Goal: Task Accomplishment & Management: Manage account settings

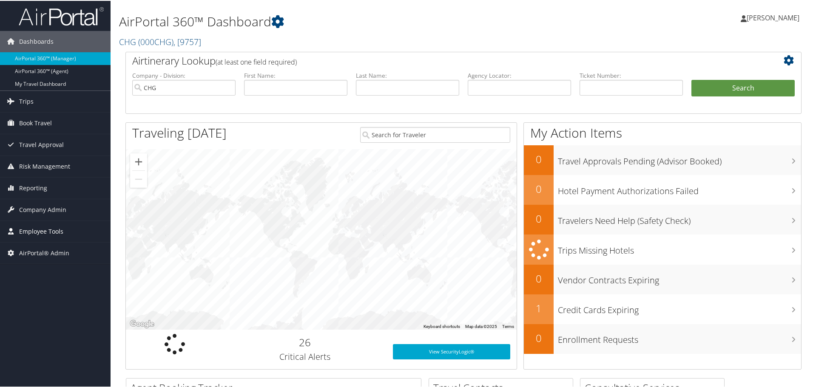
click at [36, 228] on span "Employee Tools" at bounding box center [41, 230] width 44 height 21
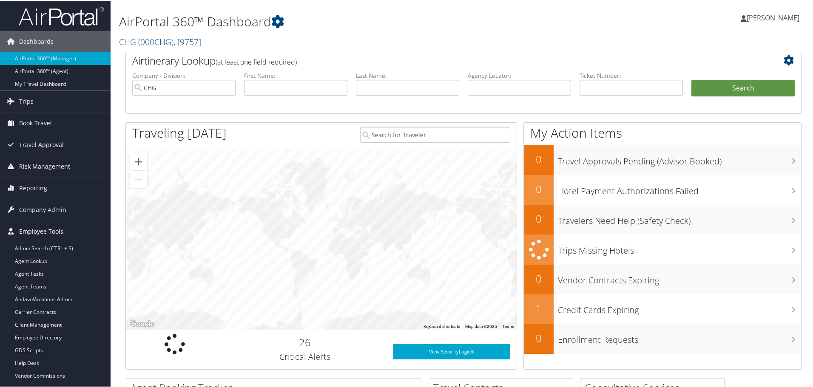
click at [36, 228] on span "Employee Tools" at bounding box center [41, 230] width 44 height 21
click at [43, 210] on span "Company Admin" at bounding box center [42, 208] width 47 height 21
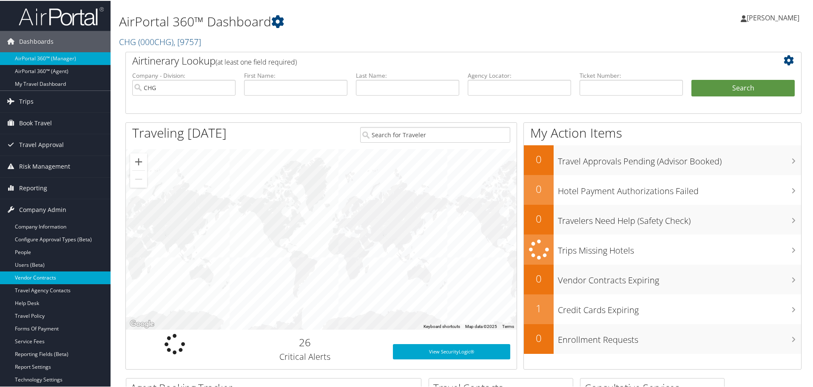
click at [25, 274] on link "Vendor Contracts" at bounding box center [55, 277] width 110 height 13
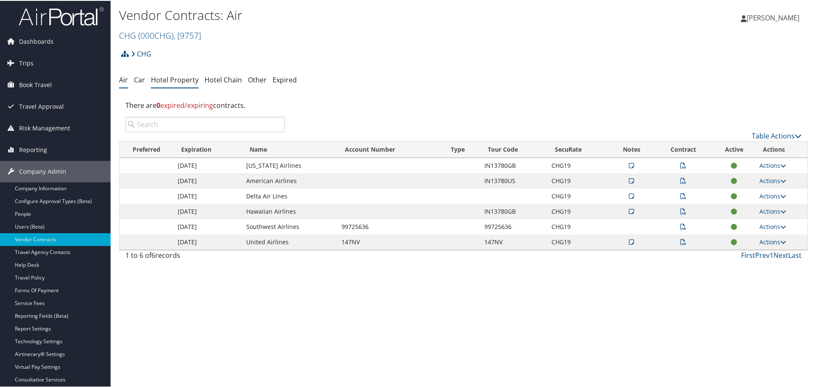
click at [171, 75] on link "Hotel Property" at bounding box center [175, 78] width 48 height 9
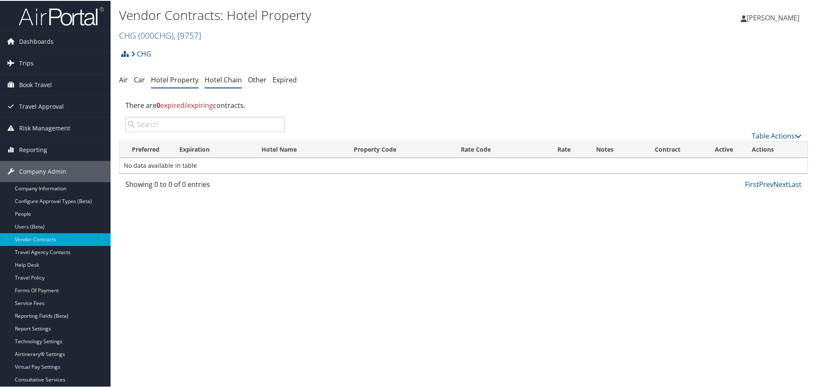
click at [224, 78] on link "Hotel Chain" at bounding box center [222, 78] width 37 height 9
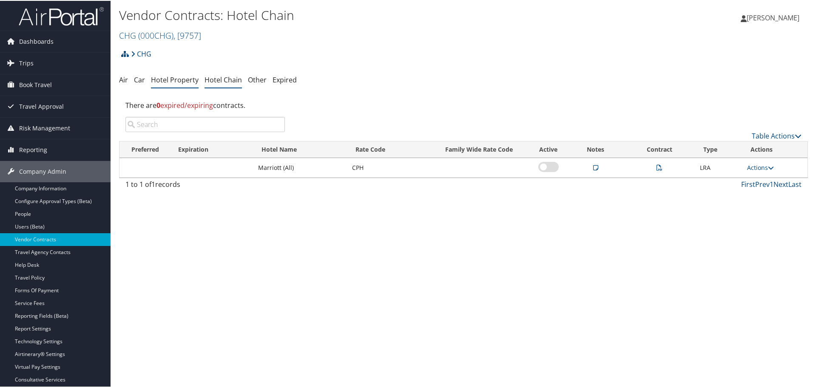
click at [172, 81] on link "Hotel Property" at bounding box center [175, 78] width 48 height 9
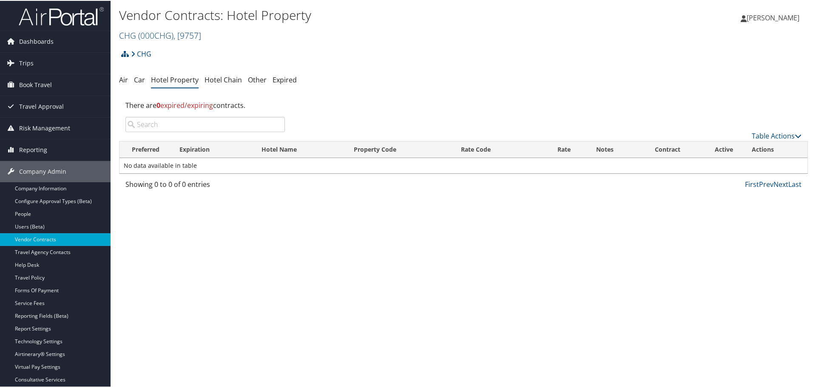
click at [164, 33] on span "( 000CHG )" at bounding box center [155, 34] width 35 height 11
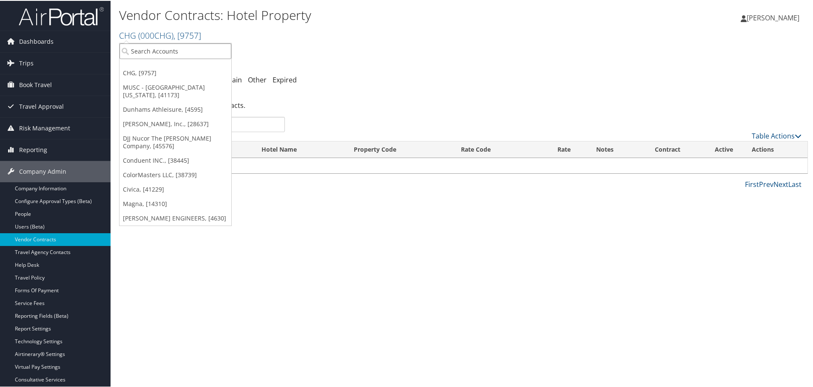
click at [162, 47] on input "search" at bounding box center [175, 50] width 112 height 16
type input "all star"
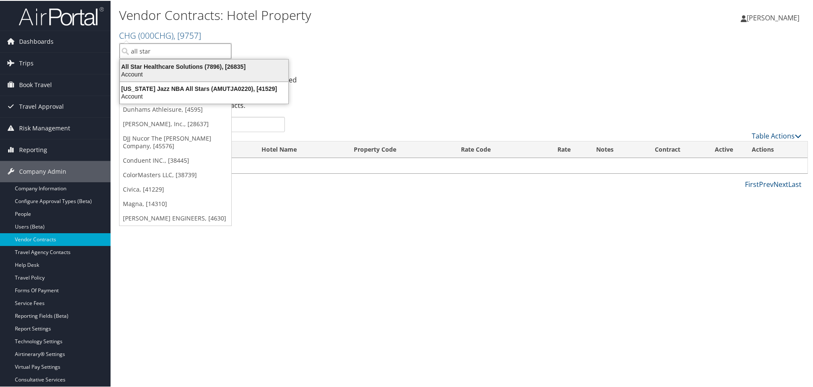
click at [158, 69] on div "All Star Healthcare Solutions (7896), [26835]" at bounding box center [204, 66] width 178 height 8
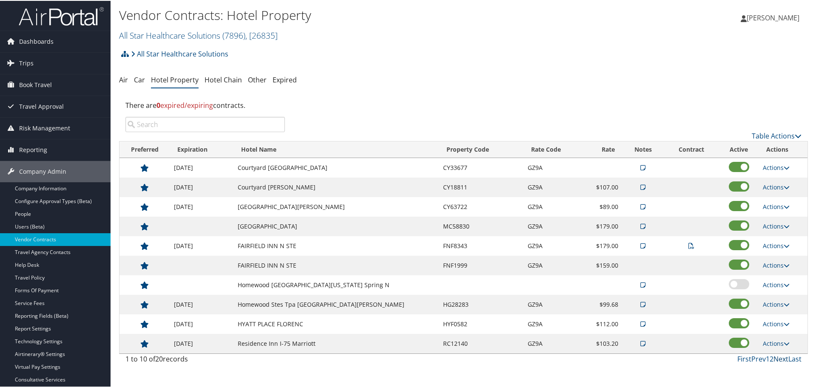
click at [775, 357] on link "Next" at bounding box center [780, 358] width 15 height 9
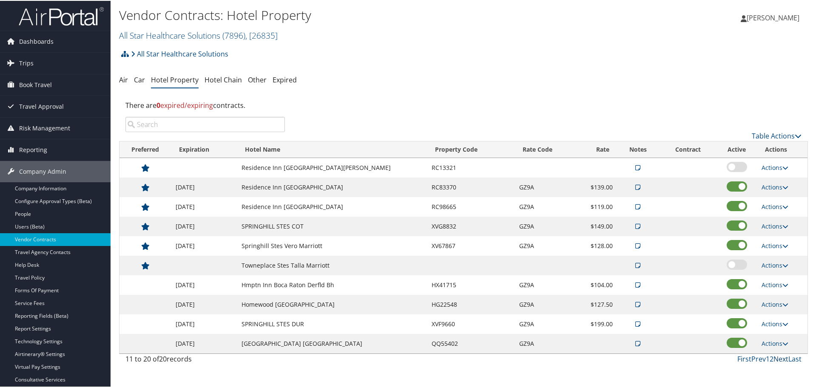
click at [775, 357] on link "Next" at bounding box center [780, 358] width 15 height 9
click at [778, 359] on link "Next" at bounding box center [780, 358] width 15 height 9
click at [742, 357] on link "First" at bounding box center [744, 358] width 14 height 9
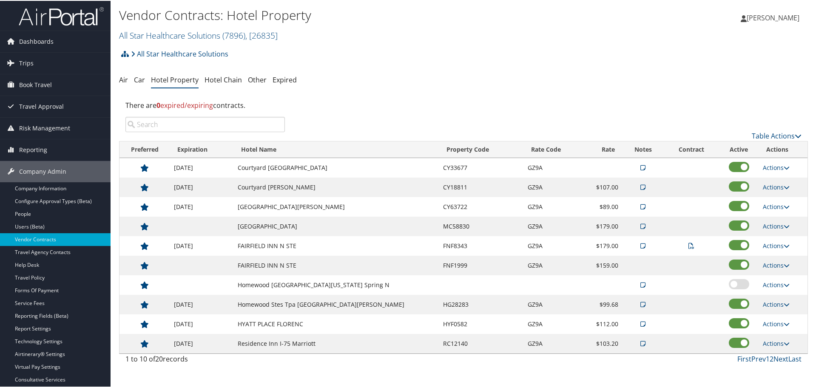
drag, startPoint x: 216, startPoint y: 84, endPoint x: 266, endPoint y: 73, distance: 51.4
click at [216, 84] on li "Hotel Chain" at bounding box center [222, 79] width 37 height 15
click at [223, 80] on link "Hotel Chain" at bounding box center [222, 78] width 37 height 9
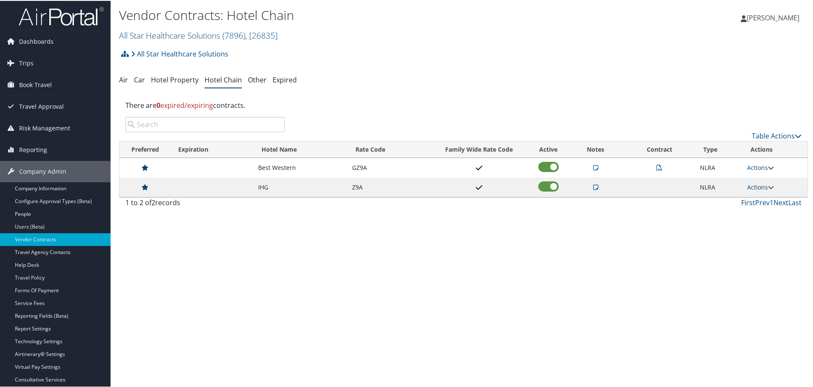
click at [652, 281] on div "Vendor Contracts: Hotel Chain All Star Healthcare Solutions ( 7896 ) , [ 26835 …" at bounding box center [462, 193] width 705 height 387
click at [758, 187] on link "Actions" at bounding box center [760, 186] width 27 height 8
click at [755, 227] on link "Delete" at bounding box center [767, 228] width 46 height 14
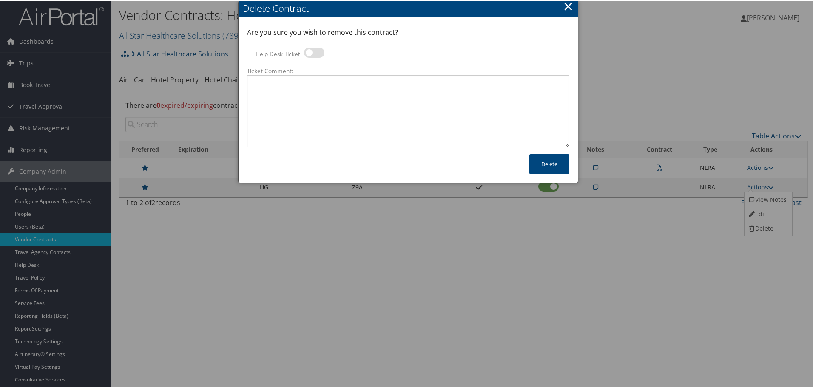
click at [312, 52] on label at bounding box center [314, 52] width 20 height 10
click at [312, 52] on input "Help Desk Ticket:" at bounding box center [311, 54] width 6 height 6
checkbox input "true"
click at [317, 93] on textarea "Ticket Comment:" at bounding box center [408, 110] width 322 height 72
paste textarea "Rates no longer active; remove from profile and preferred status."
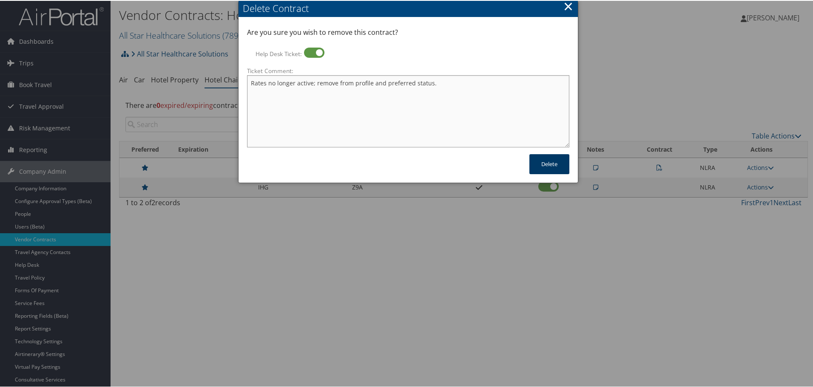
type textarea "Rates no longer active; remove from profile and preferred status."
click at [555, 164] on button "Delete" at bounding box center [549, 163] width 40 height 20
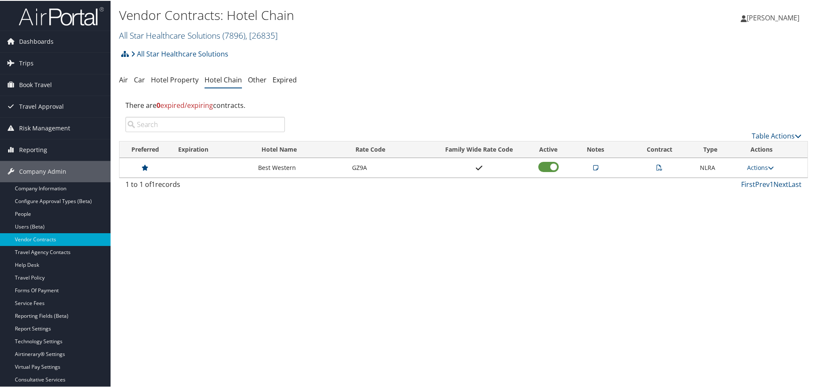
click at [184, 31] on link "All Star Healthcare Solutions ( 7896 ) , [ 26835 ]" at bounding box center [198, 34] width 159 height 11
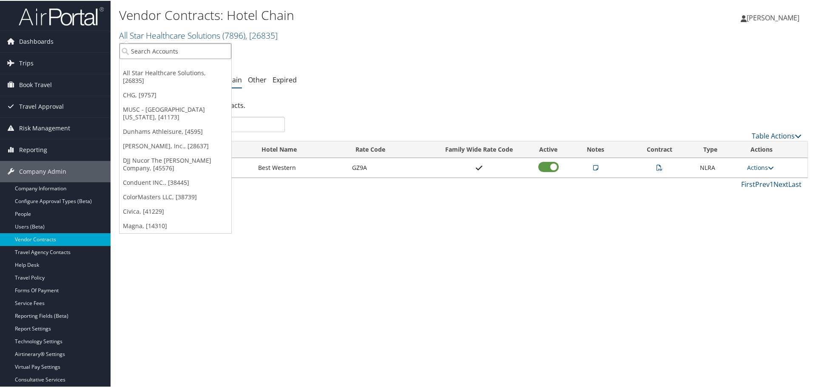
click at [167, 51] on input "search" at bounding box center [175, 50] width 112 height 16
type input "brasf"
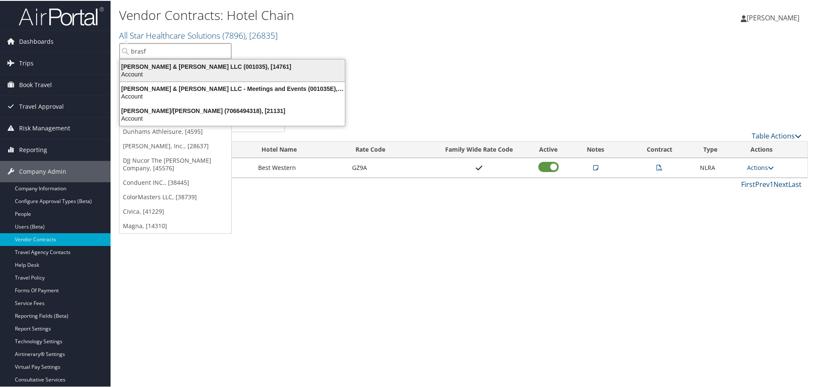
click at [173, 65] on div "Brasfield & Gorrie LLC (001035), [14761]" at bounding box center [232, 66] width 235 height 8
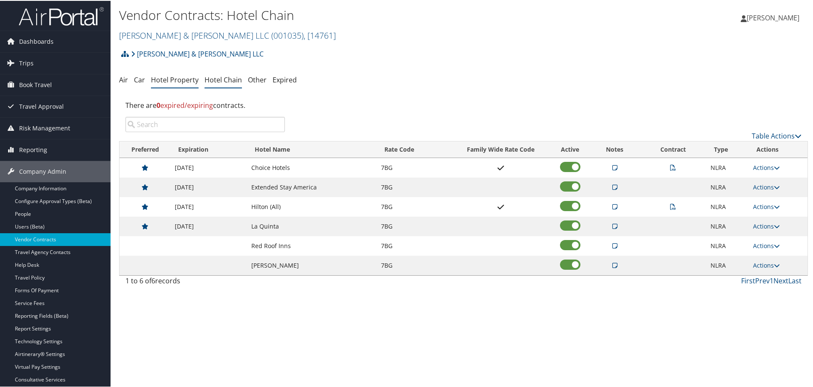
click at [170, 80] on link "Hotel Property" at bounding box center [175, 78] width 48 height 9
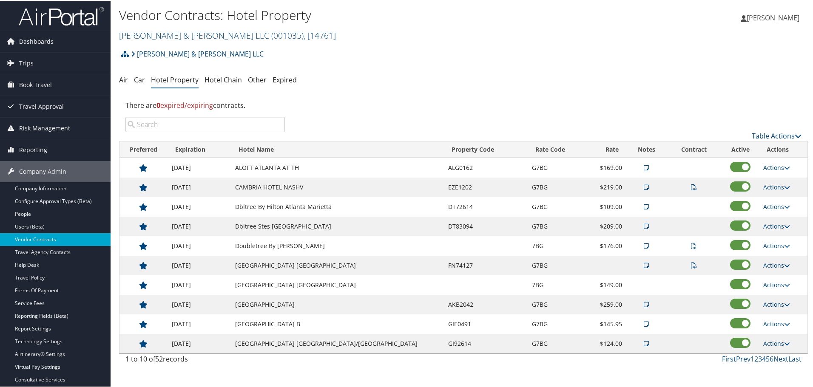
click at [218, 121] on input "search" at bounding box center [204, 123] width 159 height 15
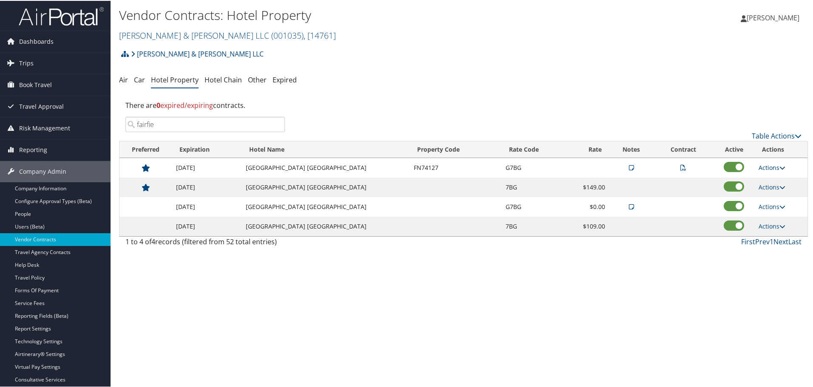
type input "fairfie"
click at [768, 166] on link "Actions" at bounding box center [771, 167] width 27 height 8
click at [771, 211] on link "Edit" at bounding box center [783, 208] width 54 height 14
select select "NLRA"
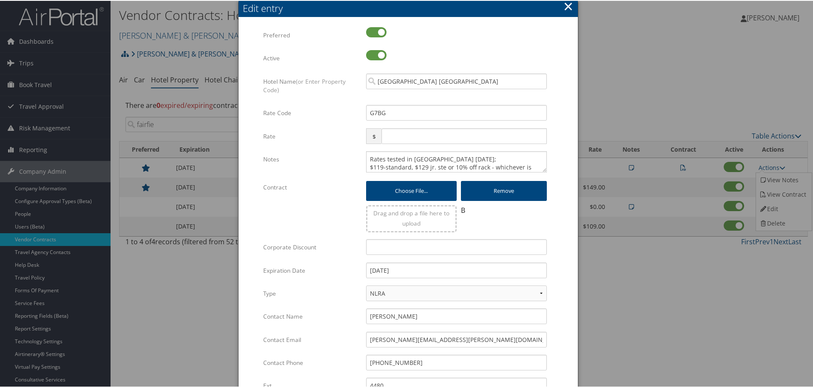
click at [569, 6] on button "×" at bounding box center [568, 5] width 10 height 17
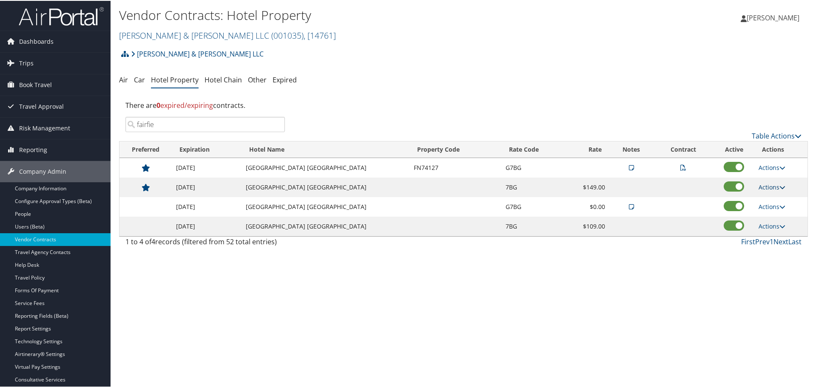
click at [772, 187] on link "Actions" at bounding box center [771, 186] width 27 height 8
click at [768, 200] on link "Edit" at bounding box center [772, 199] width 33 height 14
select select "NLRA"
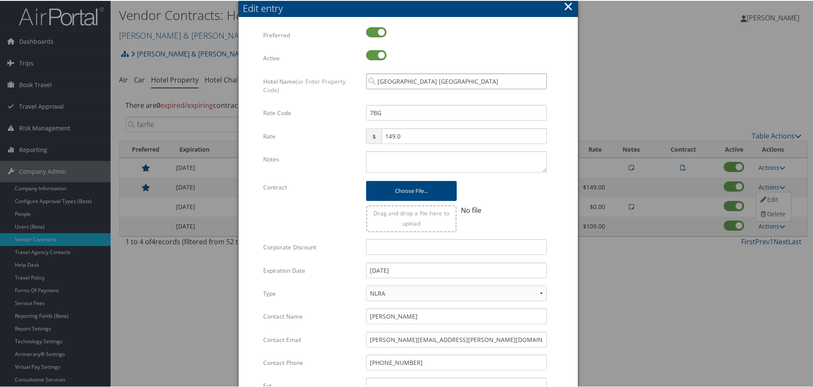
click at [485, 75] on input "Fairfield Inn N Stes Marriott" at bounding box center [456, 81] width 181 height 16
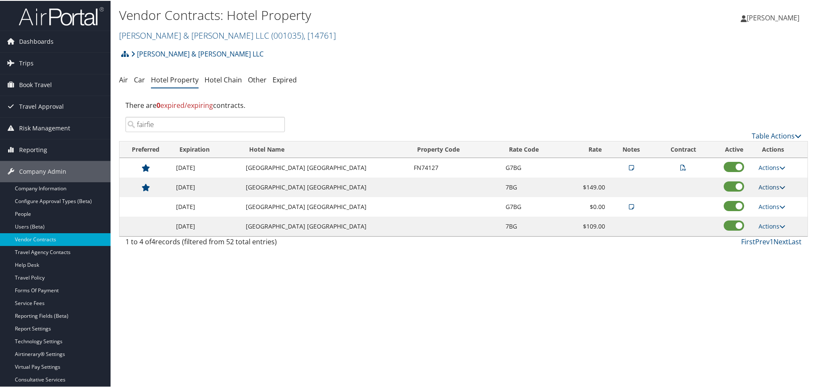
click at [771, 185] on link "Actions" at bounding box center [771, 186] width 27 height 8
click at [767, 195] on link "Edit" at bounding box center [772, 199] width 33 height 14
select select "NLRA"
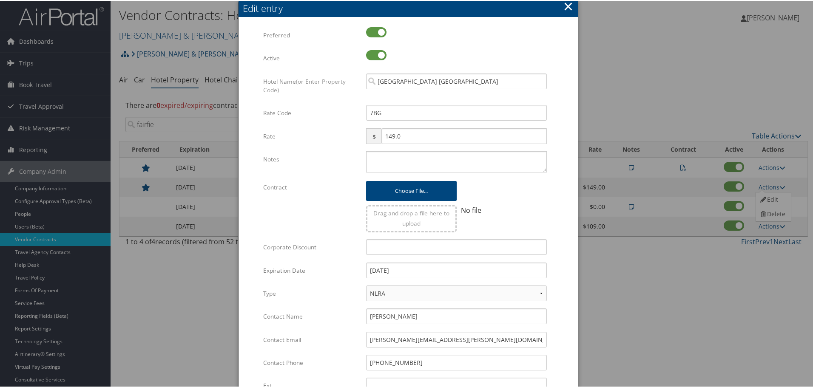
click at [566, 5] on button "×" at bounding box center [568, 5] width 10 height 17
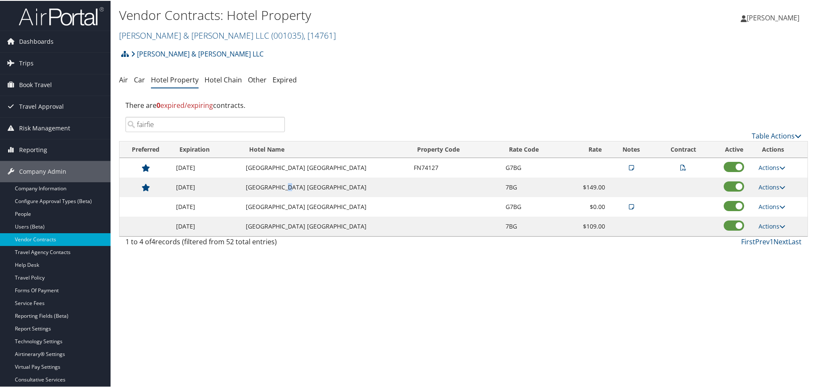
click at [278, 187] on td "Fairfield Inn N Stes Marriott" at bounding box center [325, 187] width 168 height 20
drag, startPoint x: 613, startPoint y: 188, endPoint x: 603, endPoint y: 189, distance: 9.8
click at [609, 189] on td at bounding box center [631, 187] width 44 height 20
click at [630, 208] on icon at bounding box center [631, 206] width 5 height 6
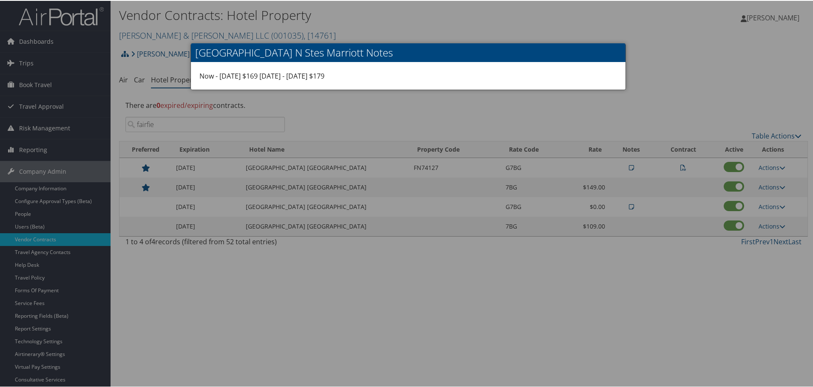
click at [559, 282] on div at bounding box center [408, 193] width 816 height 387
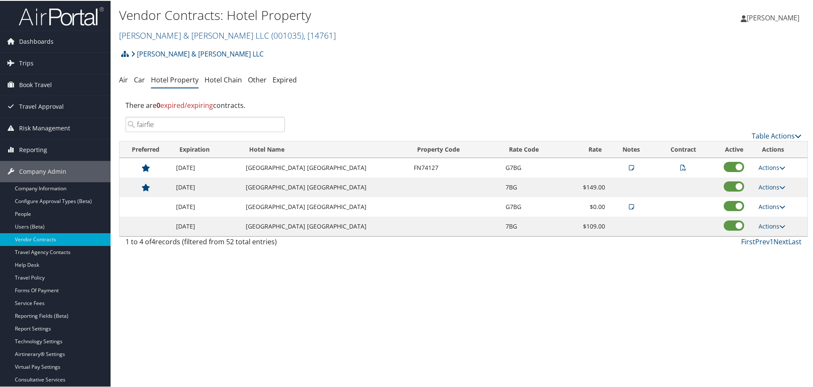
click at [766, 206] on link "Actions" at bounding box center [771, 206] width 27 height 8
click at [767, 232] on link "Edit" at bounding box center [779, 233] width 46 height 14
select select "NLRA"
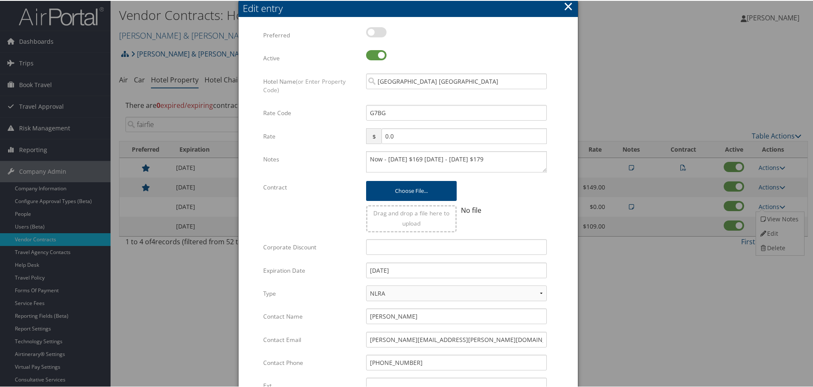
click at [568, 6] on button "×" at bounding box center [568, 5] width 10 height 17
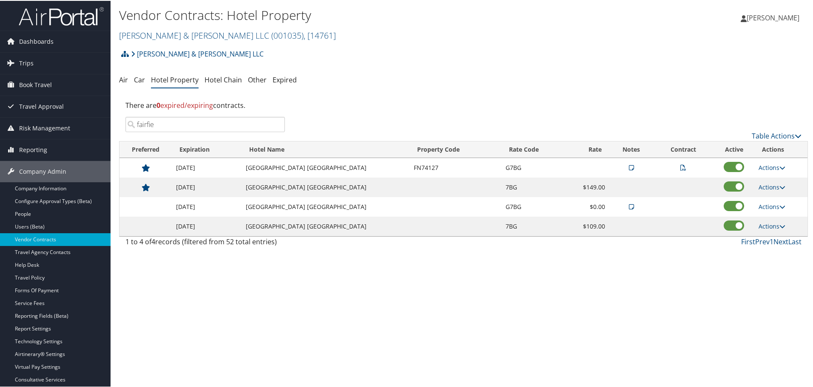
drag, startPoint x: 260, startPoint y: 125, endPoint x: 264, endPoint y: 124, distance: 4.3
click at [261, 125] on input "fairfie" at bounding box center [204, 123] width 159 height 15
click at [277, 125] on input "fairfie" at bounding box center [204, 123] width 159 height 15
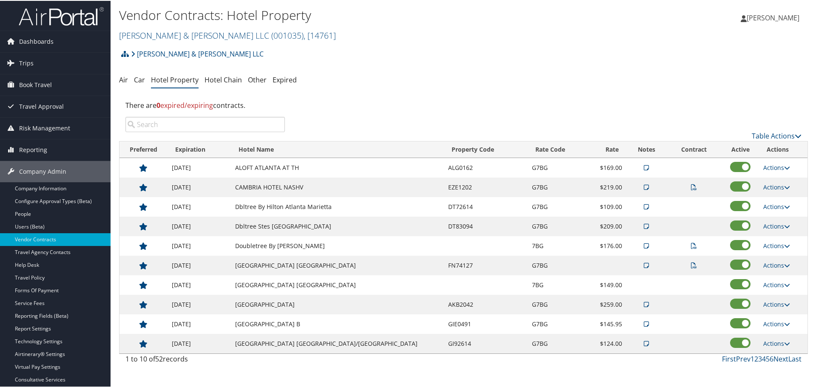
click at [236, 127] on input "search" at bounding box center [204, 123] width 159 height 15
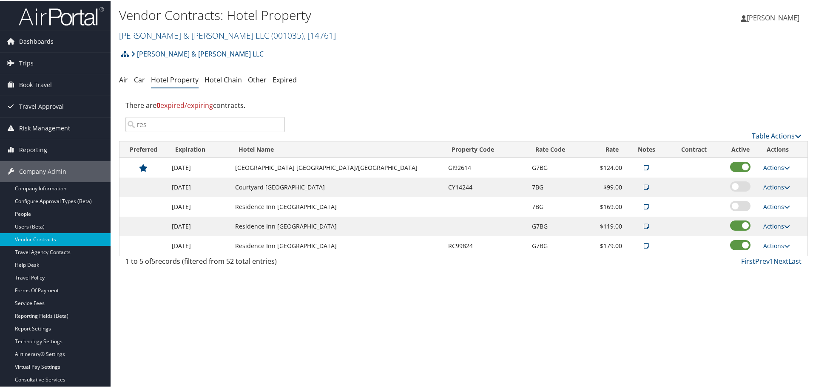
type input "res"
click at [339, 281] on div "Vendor Contracts: Hotel Property Brasfield & Gorrie LLC ( 001035 ) , [ 14761 ] …" at bounding box center [462, 193] width 705 height 387
click at [643, 208] on icon at bounding box center [645, 206] width 5 height 6
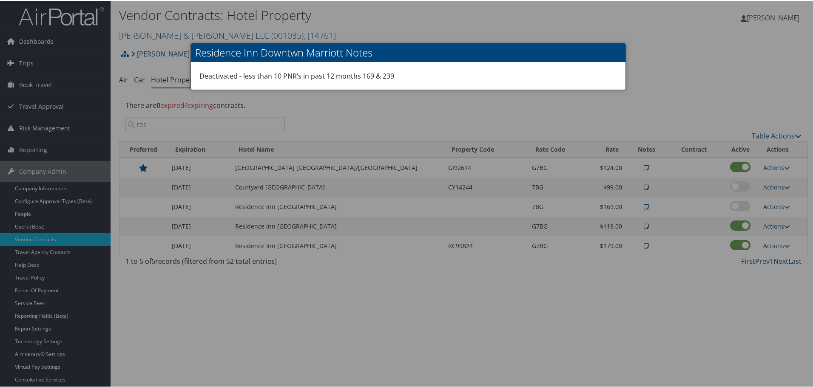
click at [618, 294] on div at bounding box center [408, 193] width 816 height 387
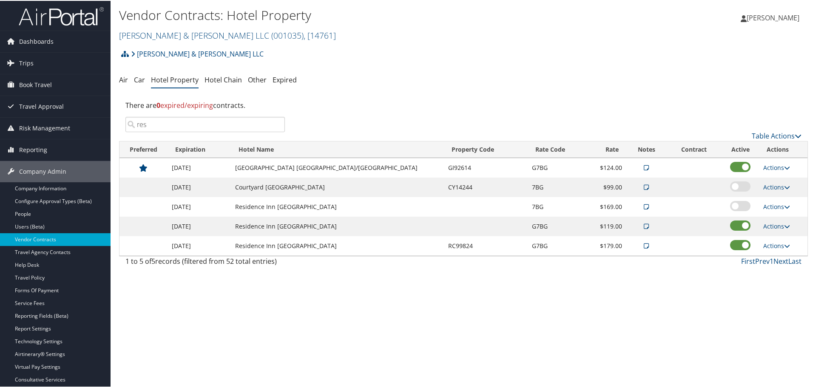
click at [643, 224] on icon at bounding box center [645, 226] width 5 height 6
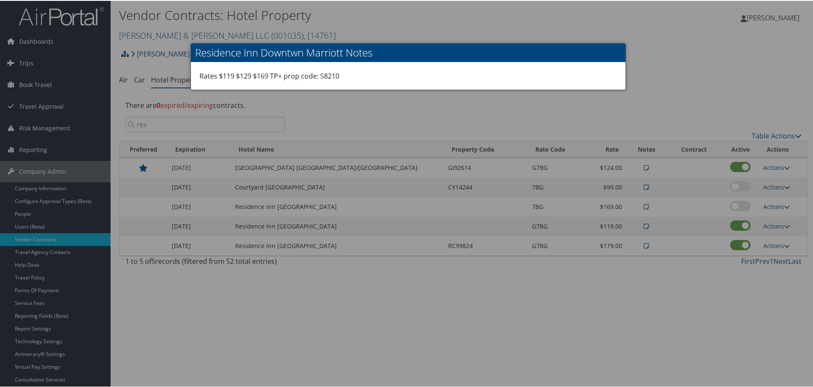
click at [601, 288] on div at bounding box center [408, 193] width 816 height 387
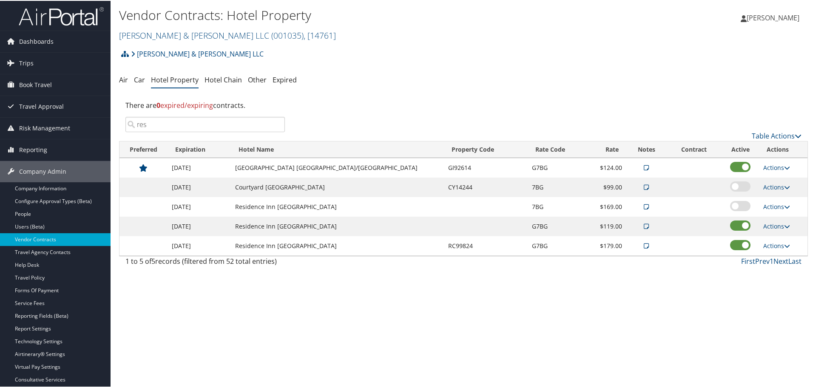
click at [629, 222] on td at bounding box center [646, 226] width 40 height 20
click at [643, 224] on icon at bounding box center [645, 226] width 5 height 6
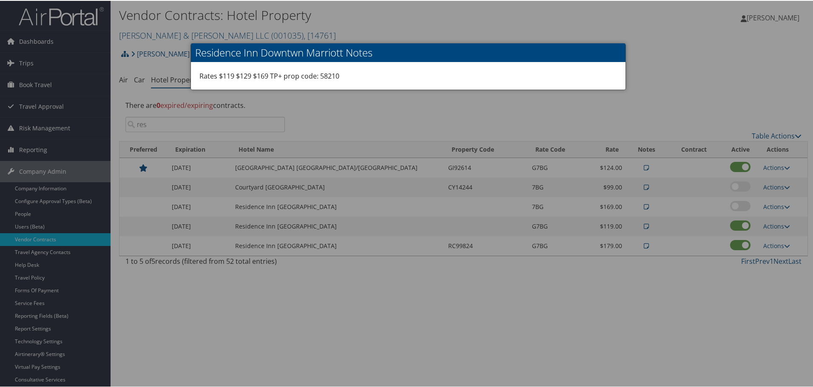
click at [603, 295] on div at bounding box center [408, 193] width 816 height 387
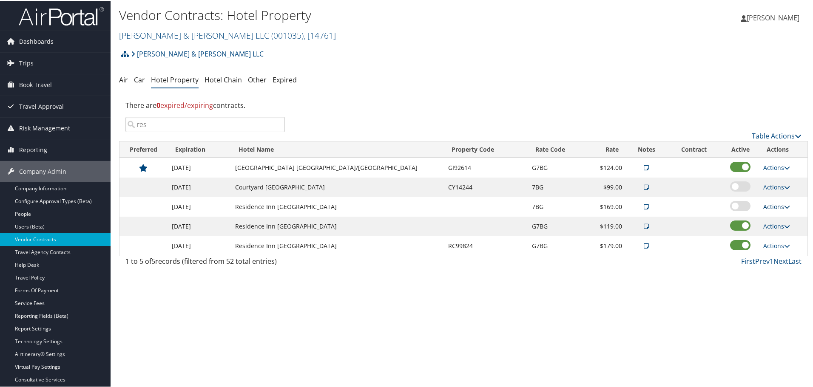
click at [766, 204] on link "Actions" at bounding box center [776, 206] width 27 height 8
click at [766, 243] on link "Delete" at bounding box center [779, 247] width 46 height 14
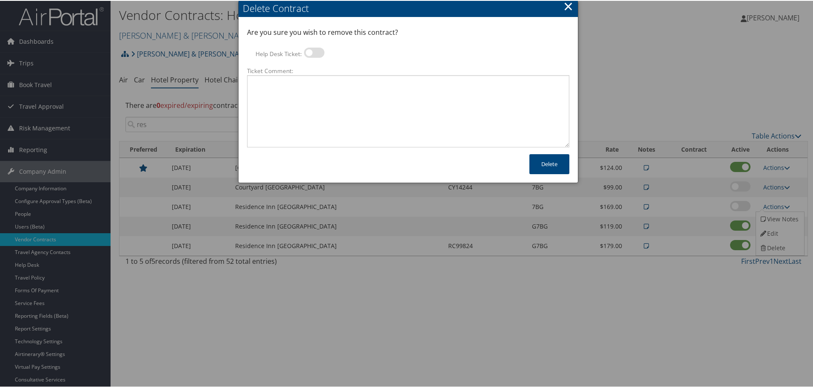
click at [314, 50] on label at bounding box center [314, 52] width 20 height 10
click at [314, 51] on input "Help Desk Ticket:" at bounding box center [311, 54] width 6 height 6
checkbox input "true"
click at [320, 97] on textarea "Ticket Comment:" at bounding box center [408, 110] width 322 height 72
paste textarea "Rates no longer active; remove from profile and preferred status."
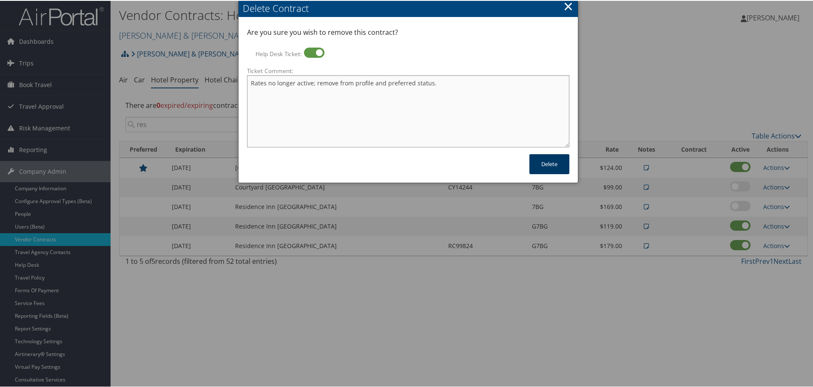
type textarea "Rates no longer active; remove from profile and preferred status."
click at [546, 167] on button "Delete" at bounding box center [549, 163] width 40 height 20
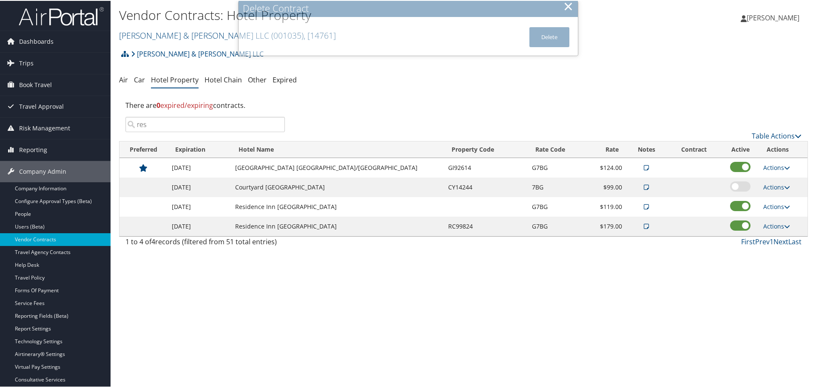
click at [445, 135] on div "Table Actions" at bounding box center [549, 135] width 504 height 10
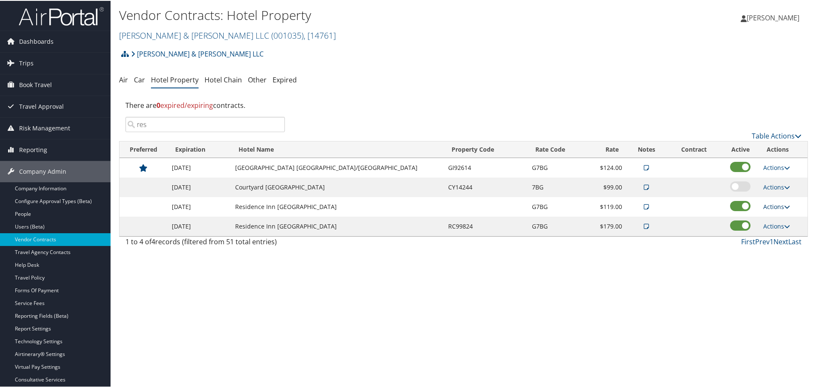
click at [763, 205] on link "Actions" at bounding box center [776, 206] width 27 height 8
click at [762, 246] on icon at bounding box center [763, 247] width 8 height 6
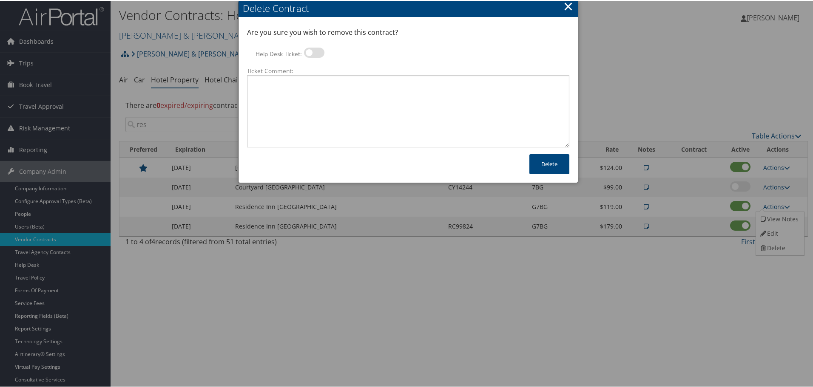
click at [315, 55] on label at bounding box center [314, 52] width 20 height 10
click at [314, 55] on input "Help Desk Ticket:" at bounding box center [311, 54] width 6 height 6
checkbox input "true"
click at [312, 103] on textarea "Ticket Comment:" at bounding box center [408, 110] width 322 height 72
paste textarea "Rates no longer active; remove from profile and preferred status."
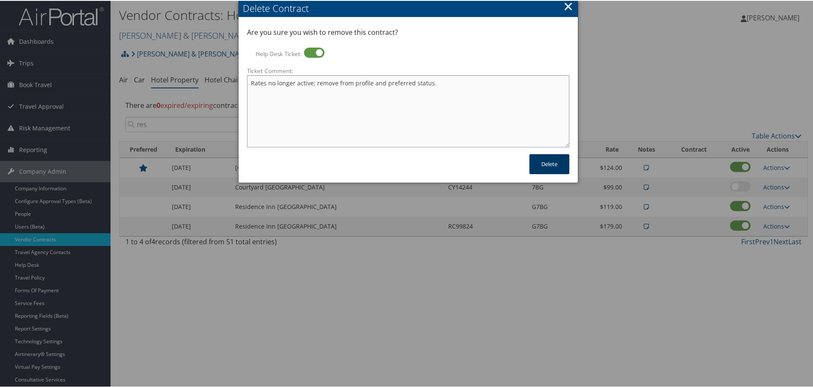
type textarea "Rates no longer active; remove from profile and preferred status."
click at [551, 165] on button "Delete" at bounding box center [549, 163] width 40 height 20
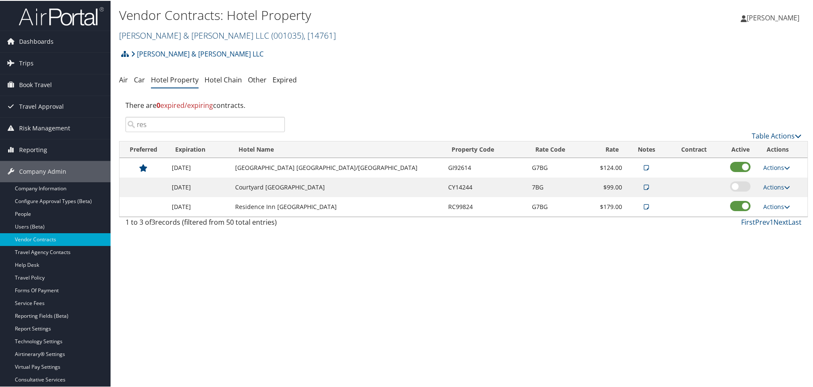
click at [171, 33] on link "Brasfield & Gorrie LLC ( 001035 ) , [ 14761 ]" at bounding box center [227, 34] width 217 height 11
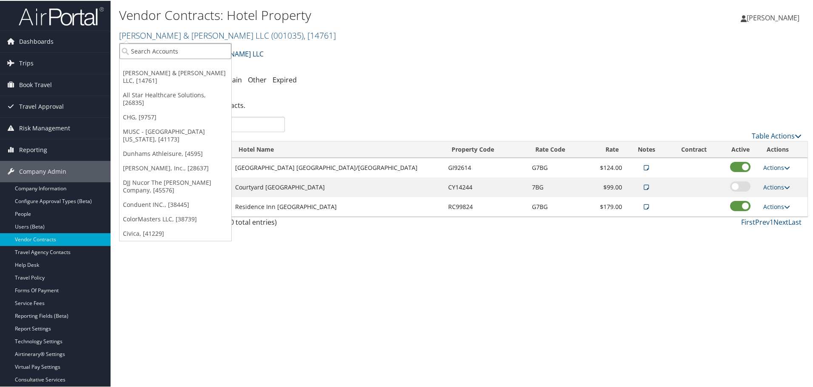
click at [176, 52] on input "search" at bounding box center [175, 50] width 112 height 16
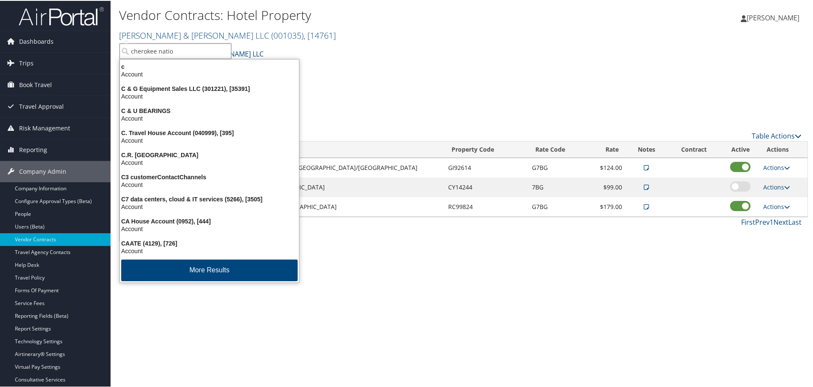
type input "cherokee nation"
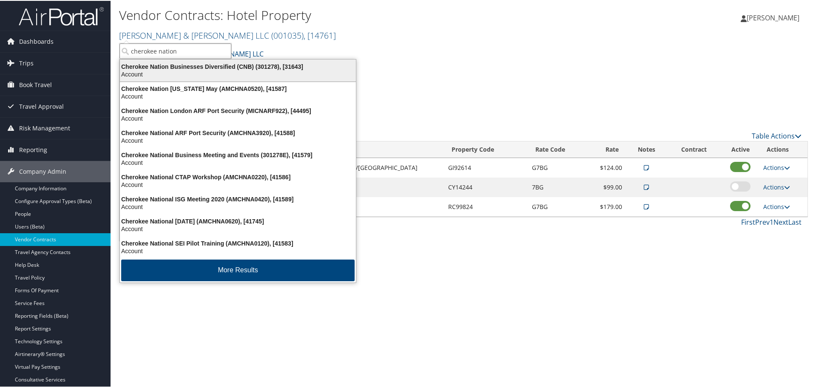
click at [198, 71] on div "Account" at bounding box center [238, 74] width 246 height 8
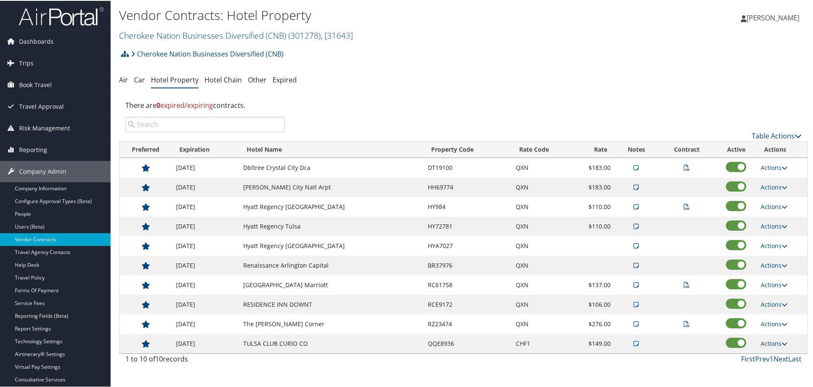
click at [773, 339] on link "Actions" at bounding box center [773, 343] width 27 height 8
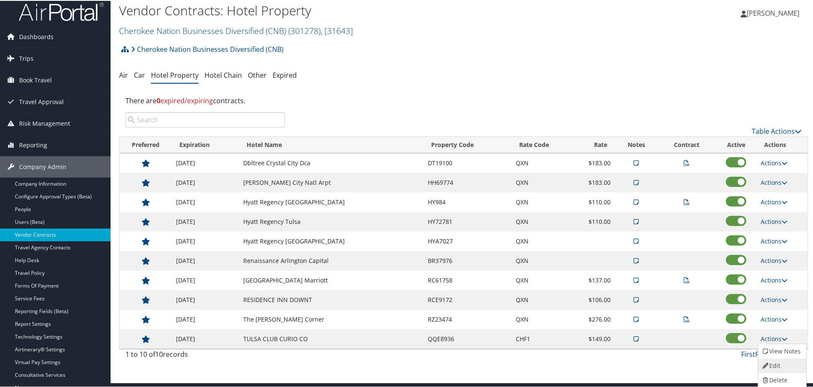
click at [773, 363] on link "Edit" at bounding box center [781, 365] width 46 height 14
select select "NLRA"
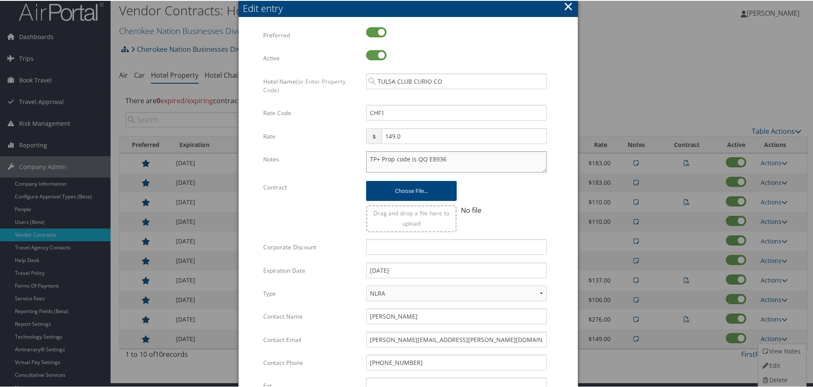
click at [367, 159] on textarea "TP+ Prop code is QQ E8936" at bounding box center [456, 160] width 181 height 21
paste textarea "Rates tested in [GEOGRAPHIC_DATA] [DATE];"
type textarea "Rates tested in TP+ [DATE]; TP+ Prop code is QQ E8936"
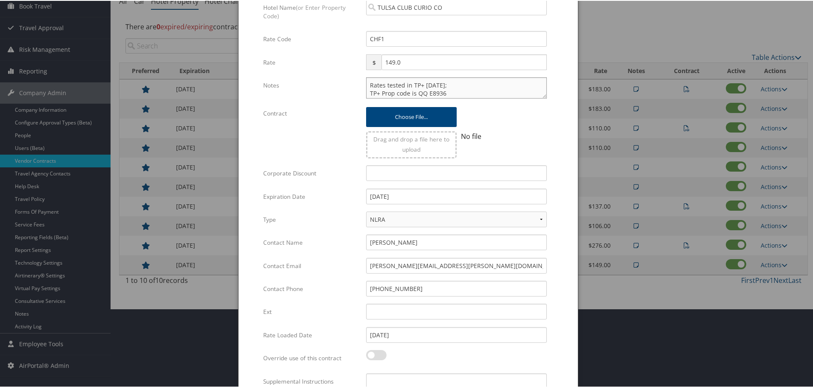
scroll to position [139, 0]
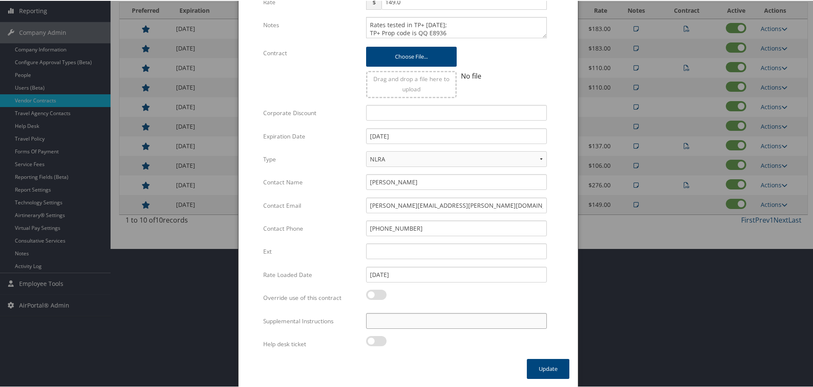
click at [446, 317] on input "Supplemental Instructions" at bounding box center [456, 320] width 181 height 16
paste input "SAB Prop ID -"
paste input "323616"
type input "SAB Prop ID - 323616"
click at [539, 368] on button "Update" at bounding box center [548, 368] width 42 height 20
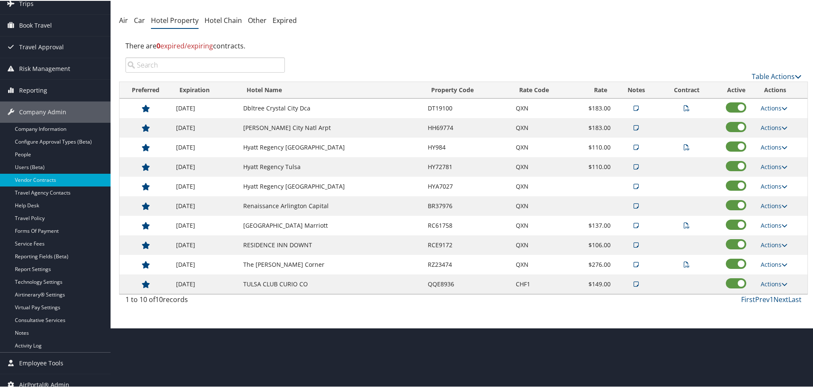
scroll to position [0, 0]
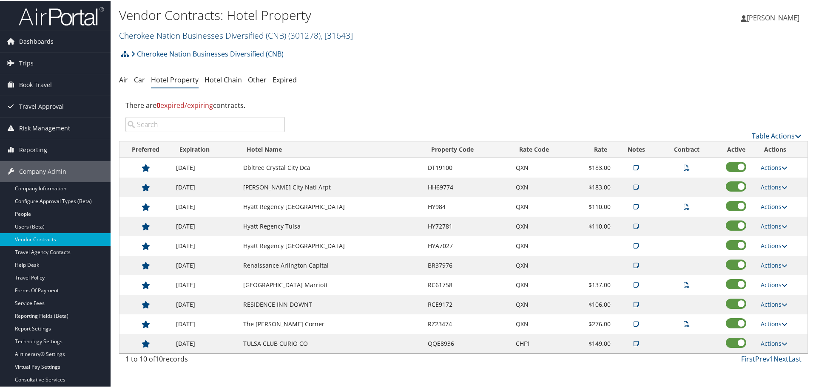
click at [168, 37] on link "Cherokee Nation Businesses Diversified (CNB) ( 301278 ) , [ 31643 ]" at bounding box center [236, 34] width 234 height 11
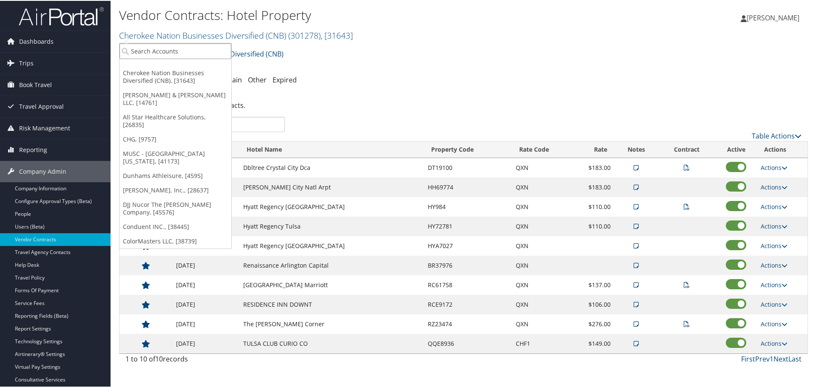
click at [165, 52] on input "search" at bounding box center [175, 50] width 112 height 16
click at [189, 36] on link "Cherokee Nation Businesses Diversified (CNB) ( 301278 ) , [ 31643 ]" at bounding box center [236, 34] width 234 height 11
click at [201, 47] on input "search" at bounding box center [175, 50] width 112 height 16
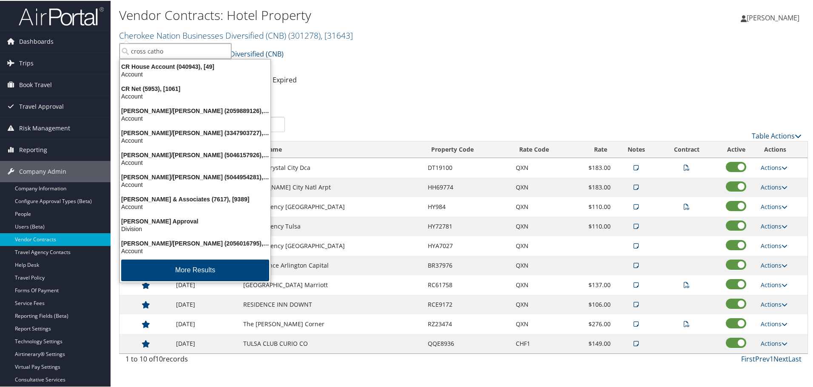
type input "cross cathol"
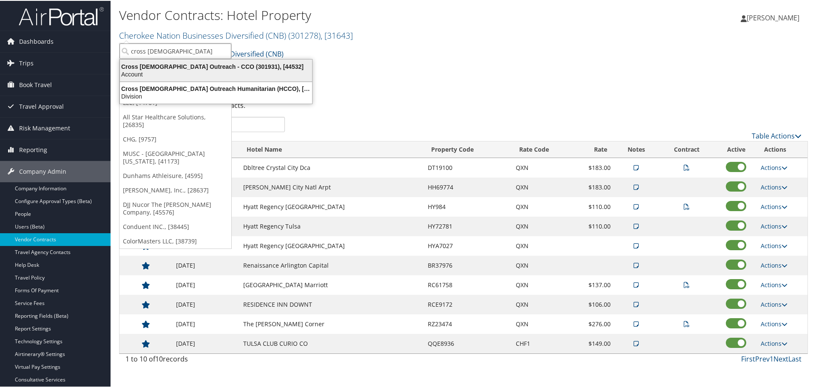
click at [193, 62] on div "Cross Catholic Outreach - CCO (301931), [44532]" at bounding box center [216, 66] width 202 height 8
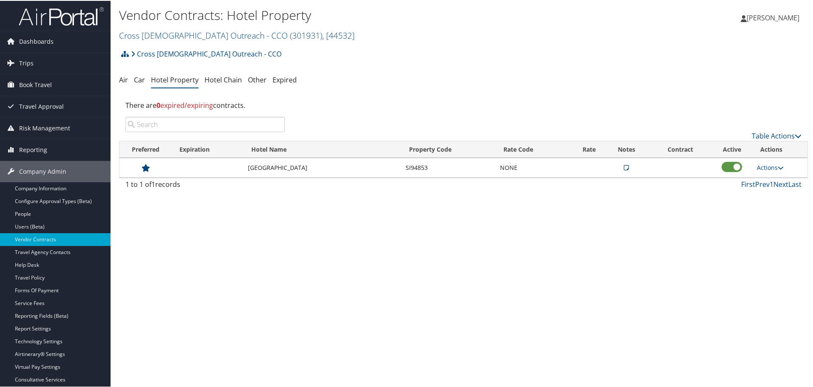
click at [624, 167] on icon at bounding box center [625, 167] width 5 height 6
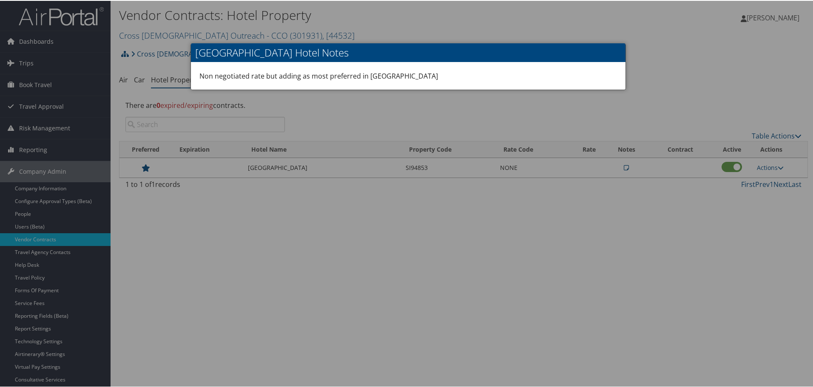
click at [537, 124] on div at bounding box center [408, 193] width 816 height 387
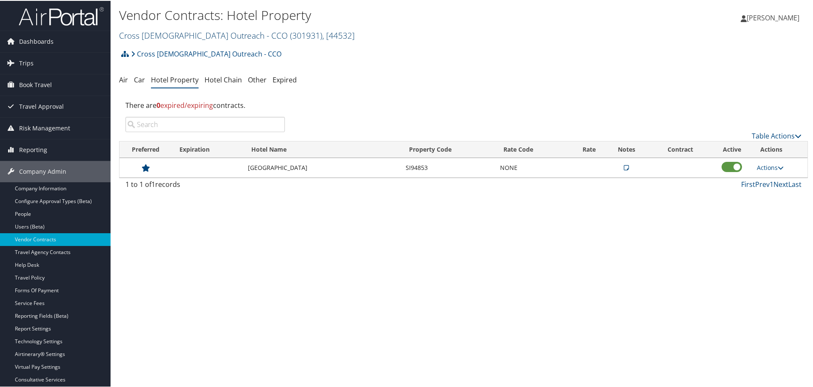
click at [187, 34] on link "Cross Catholic Outreach - CCO ( 301931 ) , [ 44532 ]" at bounding box center [236, 34] width 235 height 11
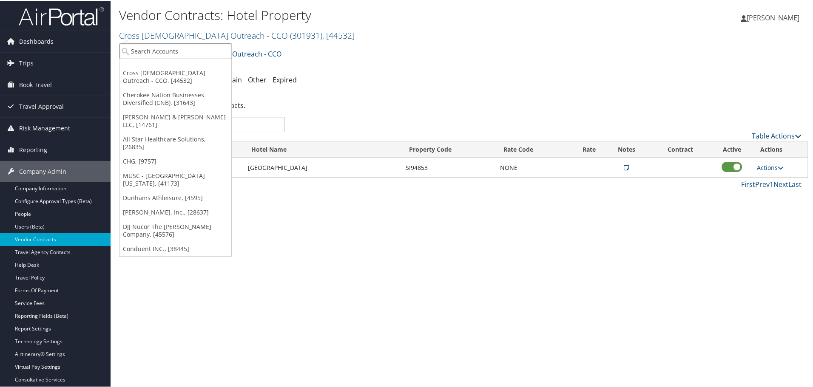
click at [182, 46] on input "search" at bounding box center [175, 50] width 112 height 16
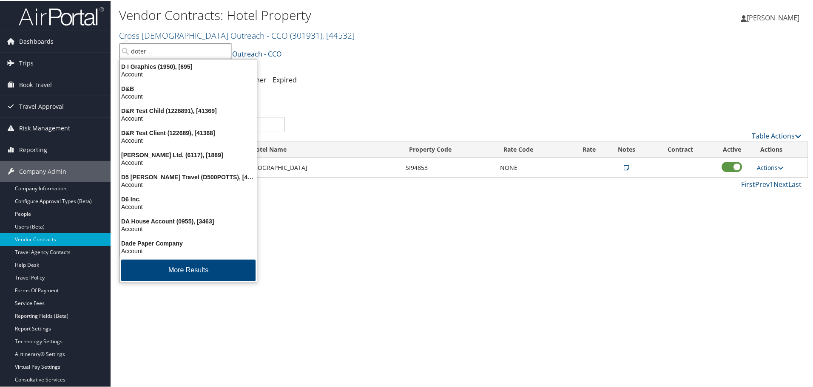
type input "doterr"
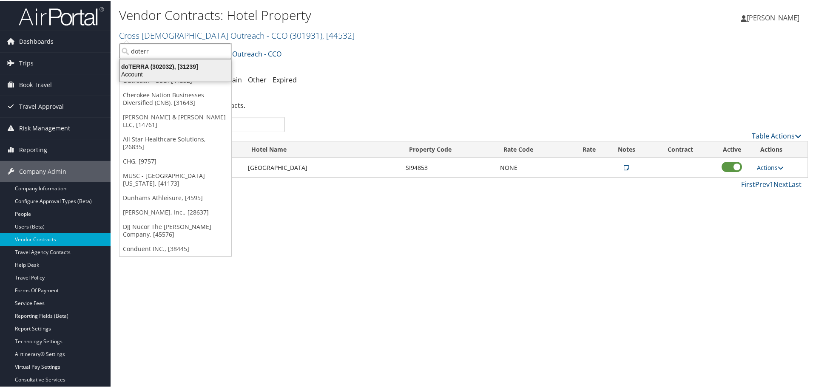
click at [168, 66] on div "doTERRA (302032), [31239]" at bounding box center [175, 66] width 121 height 8
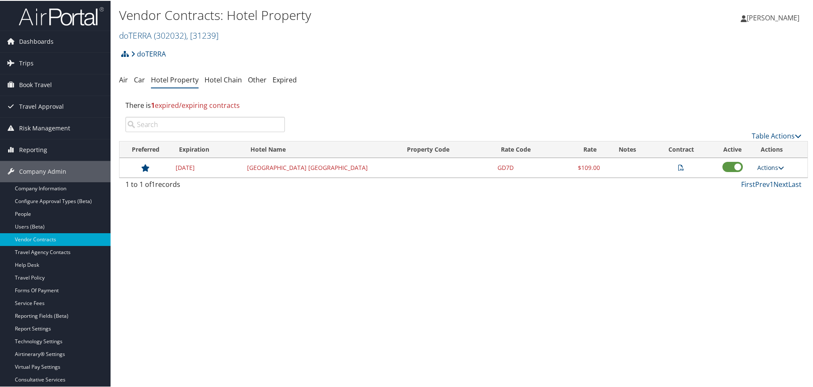
click at [769, 167] on link "Actions" at bounding box center [770, 167] width 27 height 8
click at [773, 192] on link "Edit" at bounding box center [781, 194] width 54 height 14
select select "NLRA"
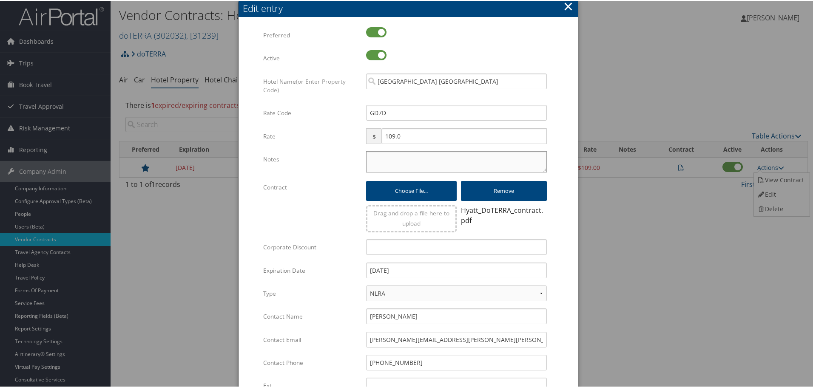
click at [415, 164] on textarea "Notes" at bounding box center [456, 160] width 181 height 21
paste textarea "Rates tested in [GEOGRAPHIC_DATA] [DATE];"
type textarea "Rates tested in [GEOGRAPHIC_DATA] [DATE];"
click at [426, 269] on input "[DATE]" at bounding box center [456, 270] width 181 height 16
type input "[DATE]"
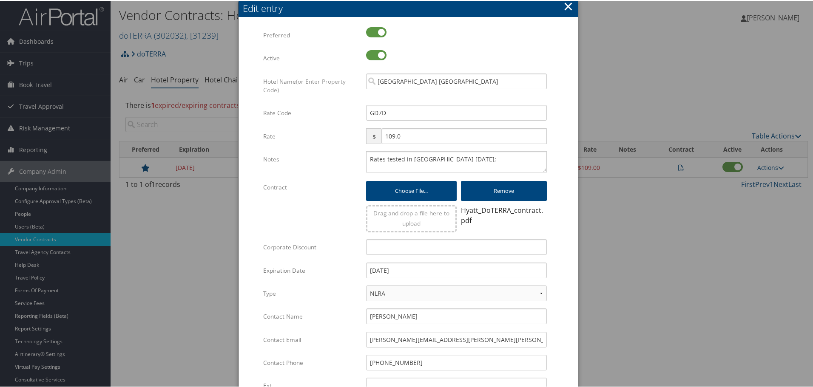
click at [557, 274] on form "Multiple values The selected items contain different values for this input. To …" at bounding box center [408, 259] width 322 height 467
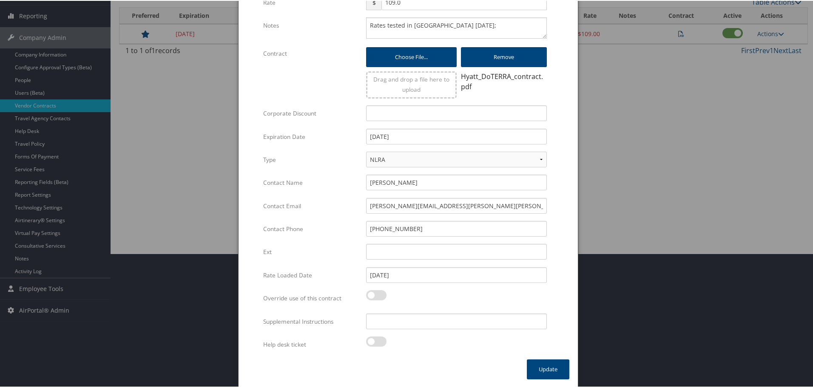
scroll to position [134, 0]
click at [437, 323] on input "Supplemental Instructions" at bounding box center [456, 320] width 181 height 16
paste input "SAB Prop ID -"
paste input "323627"
type input "SAB Prop ID - 323627"
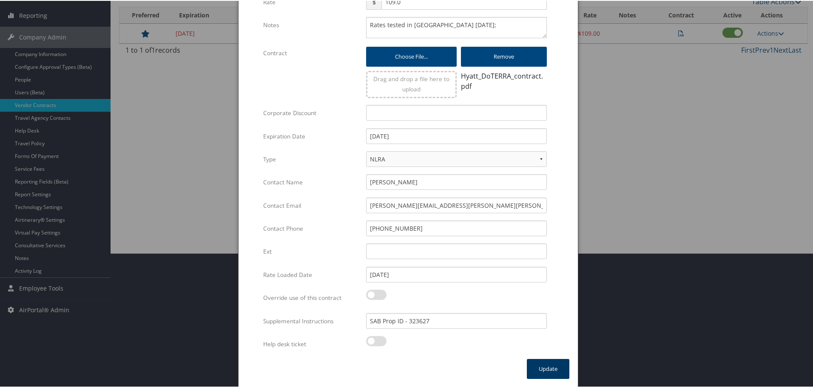
click at [548, 368] on button "Update" at bounding box center [548, 368] width 42 height 20
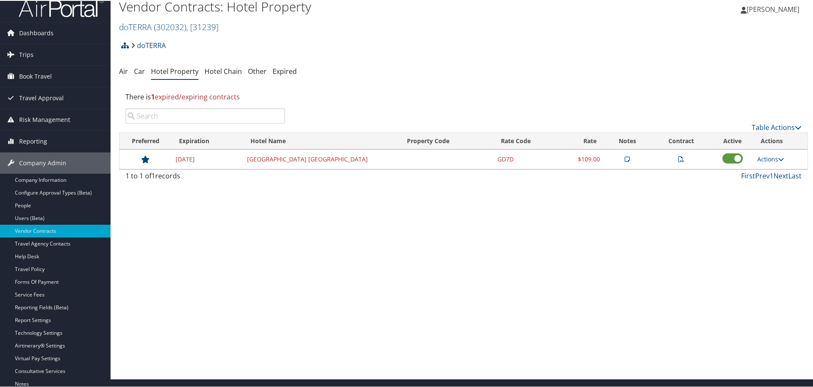
scroll to position [0, 0]
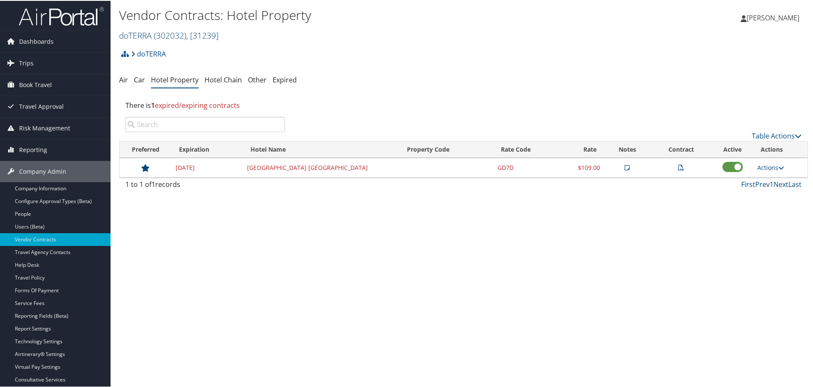
click at [148, 31] on link "doTERRA ( 302032 ) , [ 31239 ]" at bounding box center [168, 34] width 99 height 11
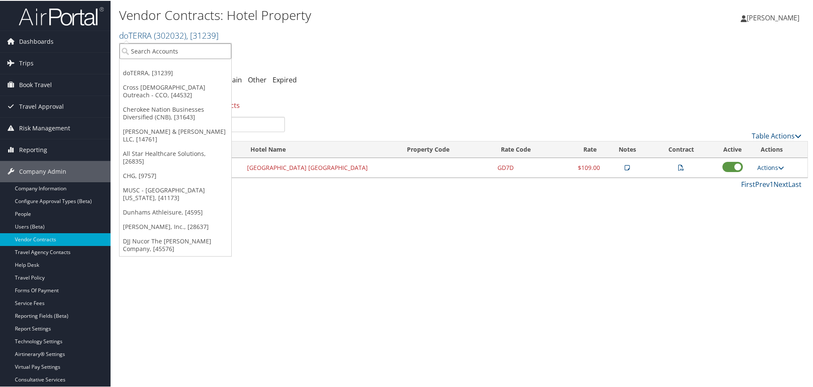
click at [150, 51] on input "search" at bounding box center [175, 50] width 112 height 16
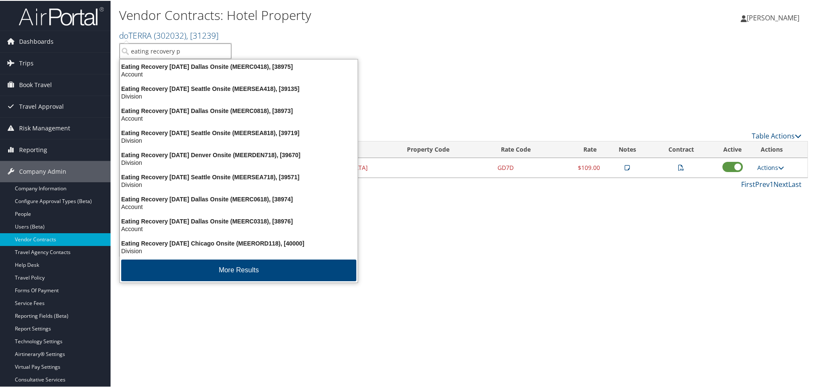
type input "eating recovery pa"
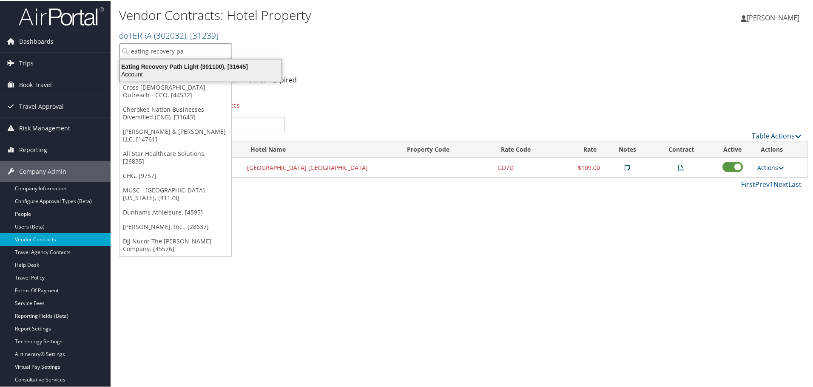
click at [160, 70] on div "Account" at bounding box center [201, 74] width 172 height 8
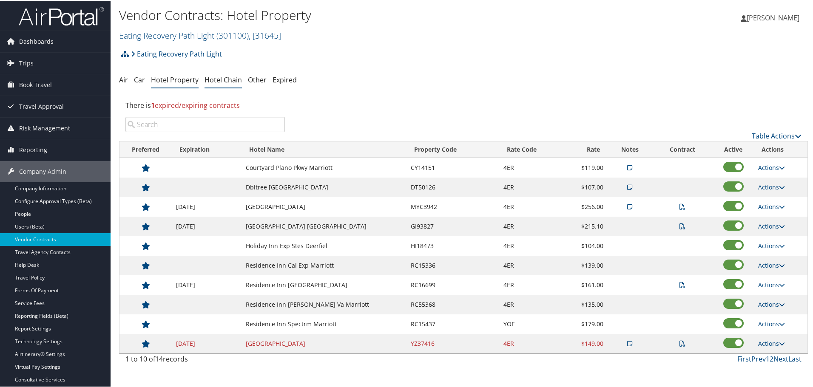
click at [223, 80] on link "Hotel Chain" at bounding box center [222, 78] width 37 height 9
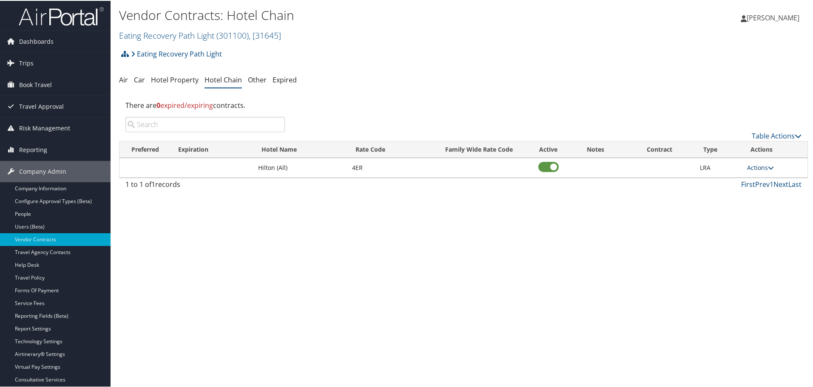
click at [758, 167] on link "Actions" at bounding box center [760, 167] width 27 height 8
click at [763, 176] on link "Edit" at bounding box center [760, 179] width 33 height 14
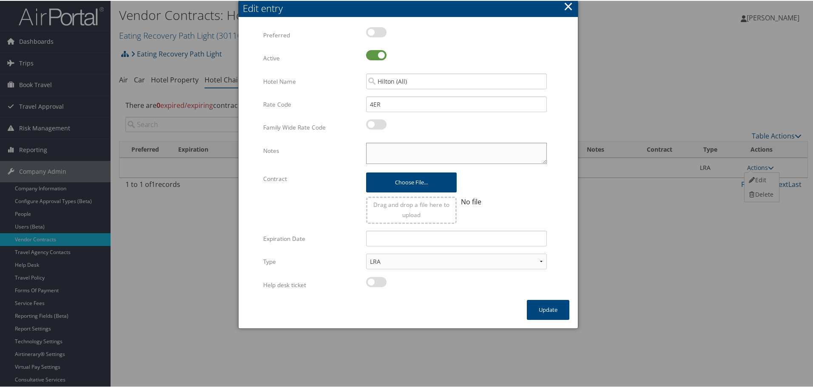
click at [451, 150] on textarea "Notes" at bounding box center [456, 152] width 181 height 21
paste textarea "Rates tested in [GEOGRAPHIC_DATA] [DATE];"
type textarea "Rates tested in [GEOGRAPHIC_DATA] [DATE];"
click at [538, 307] on button "Update" at bounding box center [548, 309] width 42 height 20
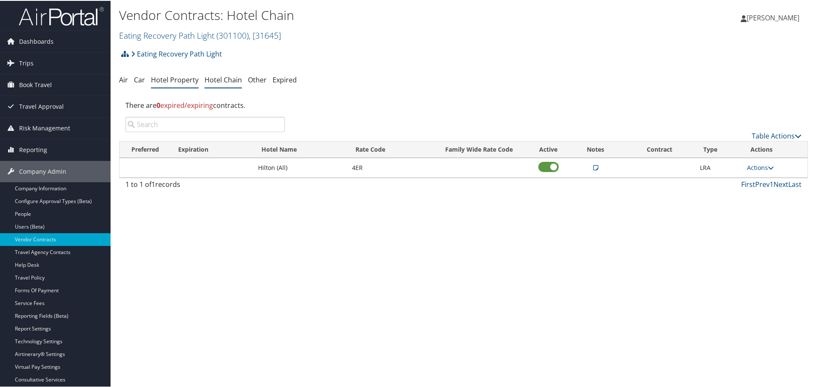
click at [176, 74] on li "Hotel Property" at bounding box center [175, 79] width 48 height 15
click at [177, 80] on link "Hotel Property" at bounding box center [175, 78] width 48 height 9
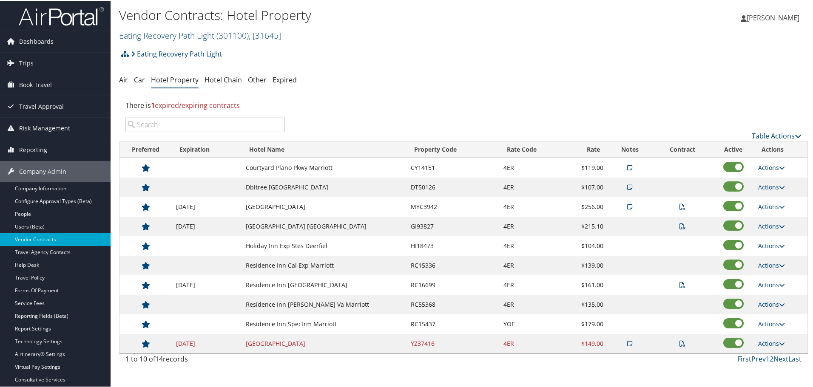
click at [765, 164] on link "Actions" at bounding box center [771, 167] width 27 height 8
click at [777, 204] on link "Delete" at bounding box center [778, 208] width 46 height 14
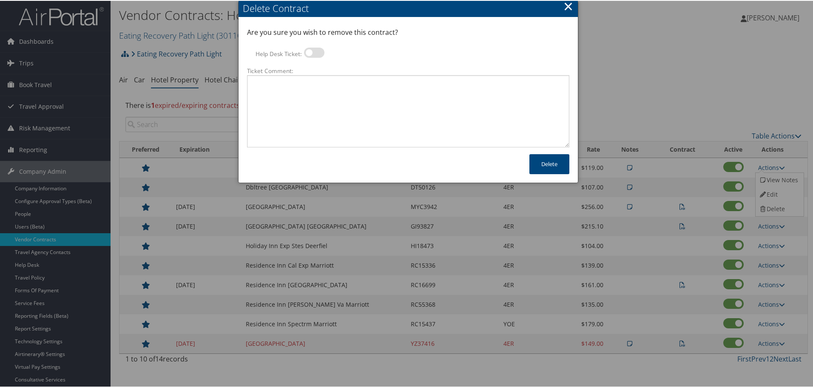
click at [314, 50] on label at bounding box center [314, 52] width 20 height 10
click at [314, 51] on input "Help Desk Ticket:" at bounding box center [311, 54] width 6 height 6
checkbox input "true"
click at [317, 91] on textarea "Ticket Comment:" at bounding box center [408, 110] width 322 height 72
paste textarea "Rates no longer active; remove from profile and preferred status."
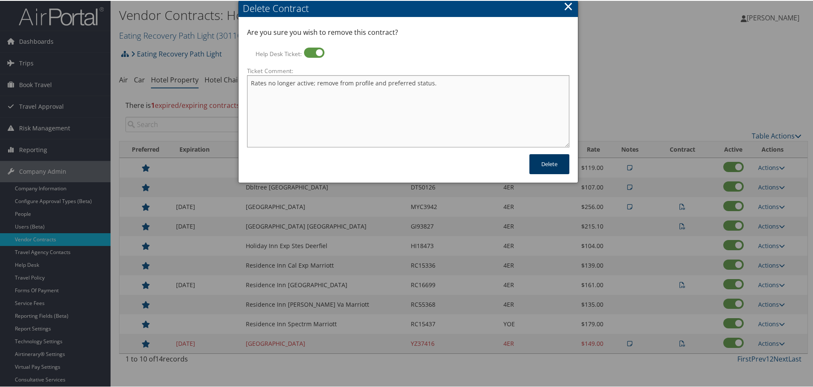
type textarea "Rates no longer active; remove from profile and preferred status."
click at [540, 164] on button "Delete" at bounding box center [549, 163] width 40 height 20
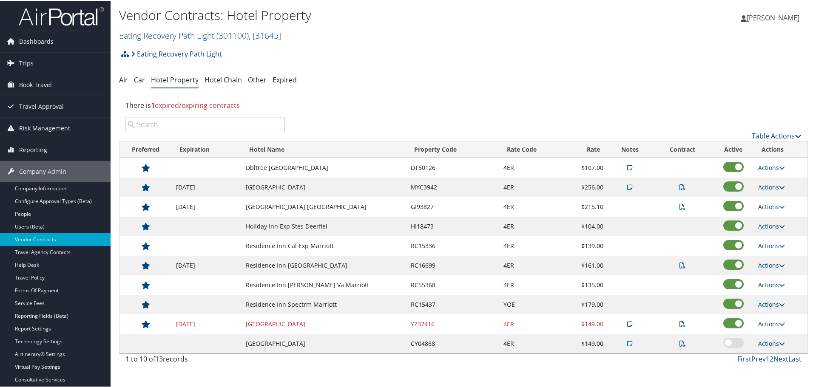
click at [772, 184] on link "Actions" at bounding box center [771, 186] width 27 height 8
click at [775, 243] on link "Delete" at bounding box center [782, 242] width 54 height 14
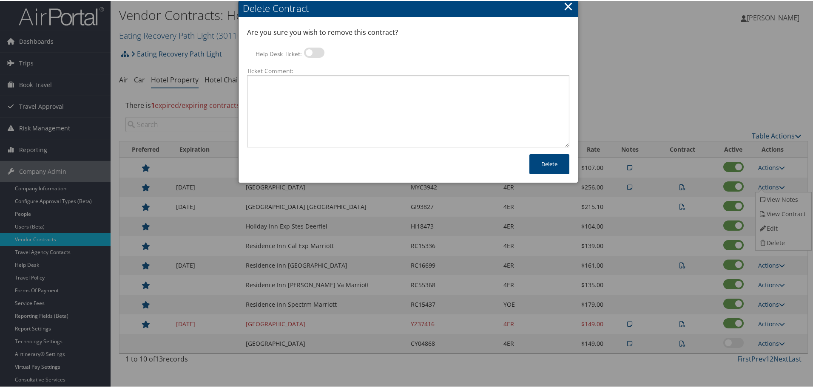
click at [316, 53] on label at bounding box center [314, 52] width 20 height 10
click at [314, 53] on input "Help Desk Ticket:" at bounding box center [311, 54] width 6 height 6
checkbox input "true"
click at [327, 101] on textarea "Ticket Comment:" at bounding box center [408, 110] width 322 height 72
paste textarea "Rates no longer active; remove from profile and preferred status."
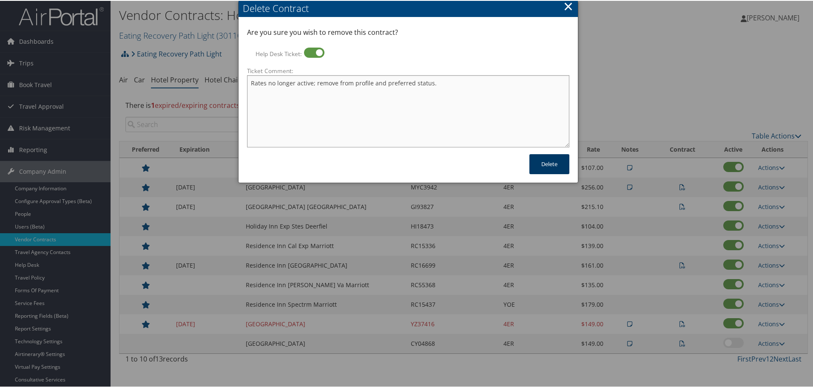
type textarea "Rates no longer active; remove from profile and preferred status."
click at [547, 161] on button "Delete" at bounding box center [549, 163] width 40 height 20
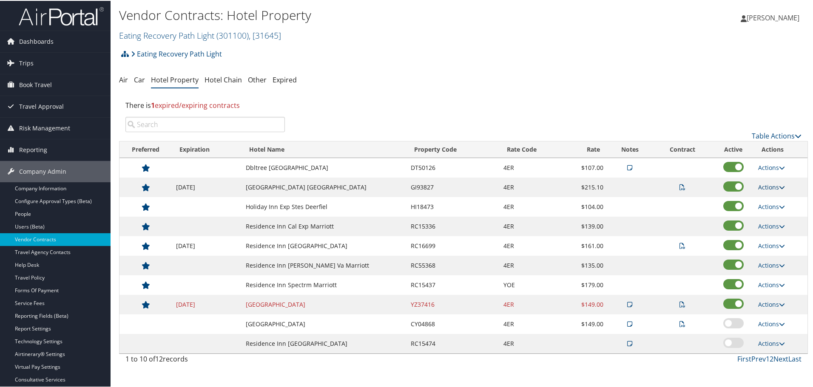
click at [770, 186] on link "Actions" at bounding box center [771, 186] width 27 height 8
click at [778, 213] on link "Edit" at bounding box center [782, 213] width 54 height 14
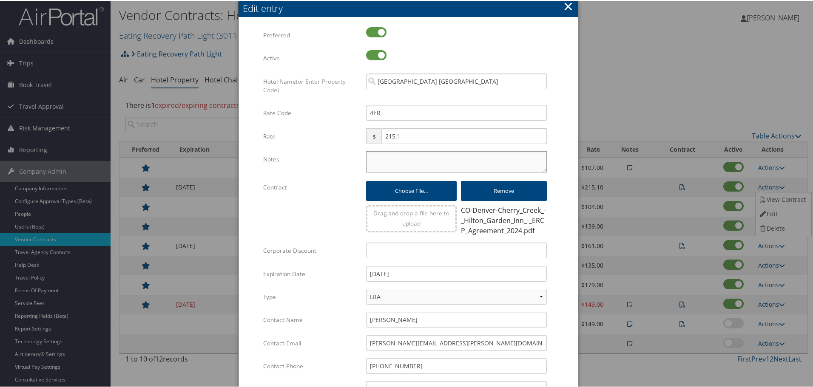
click at [422, 165] on textarea "Notes" at bounding box center [456, 160] width 181 height 21
paste textarea "Rates tested in [GEOGRAPHIC_DATA] [DATE];"
type textarea "Rates tested in [GEOGRAPHIC_DATA] [DATE];"
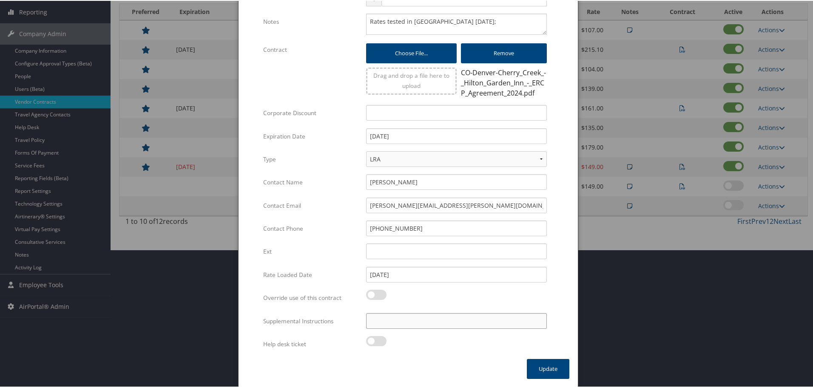
click at [434, 316] on input "Supplemental Instructions" at bounding box center [456, 320] width 181 height 16
paste input "SAB Prop ID -"
paste input "003876"
type input "SAB Prop ID - 003876"
click at [539, 367] on button "Update" at bounding box center [548, 368] width 42 height 20
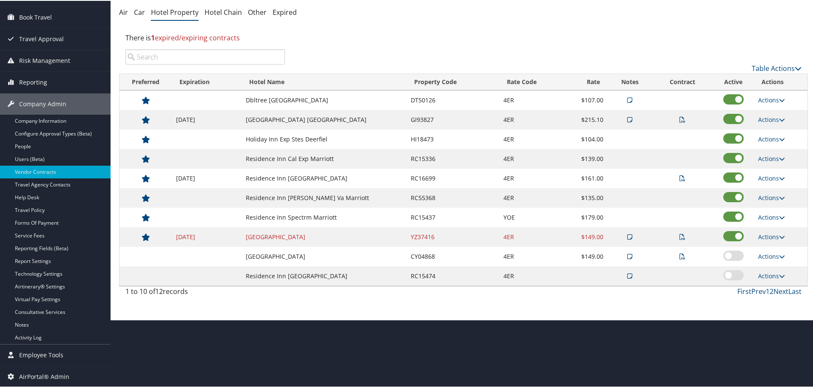
scroll to position [68, 0]
click at [775, 139] on link "Actions" at bounding box center [771, 138] width 27 height 8
click at [772, 152] on link "Edit" at bounding box center [771, 151] width 33 height 14
select select "NLRA"
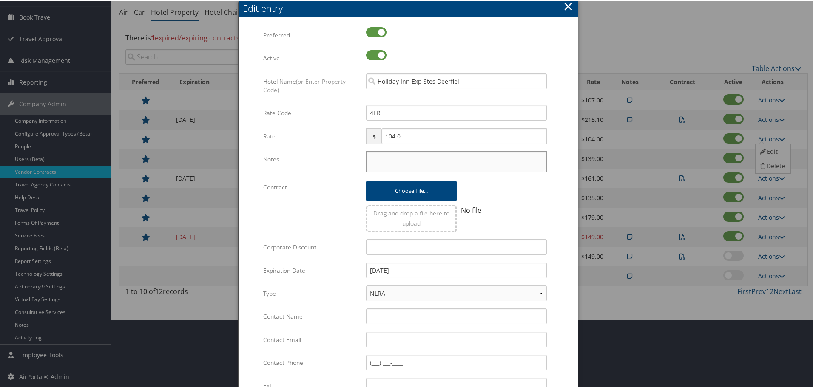
click at [384, 164] on textarea "Notes" at bounding box center [456, 160] width 181 height 21
paste textarea "Rates tested in [GEOGRAPHIC_DATA] [DATE];"
type textarea "Rates tested in [GEOGRAPHIC_DATA] [DATE];"
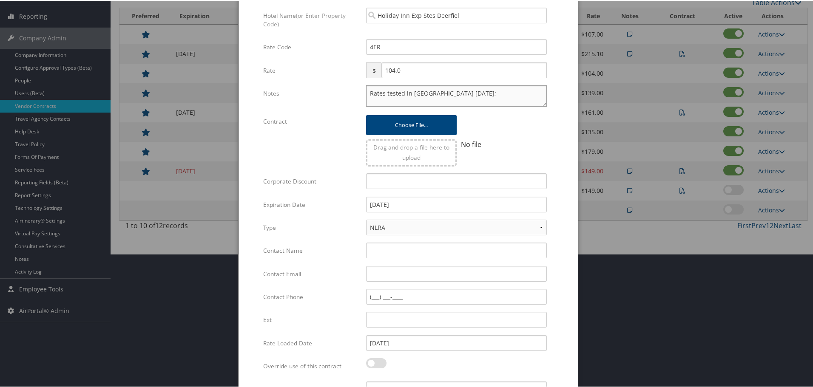
scroll to position [202, 0]
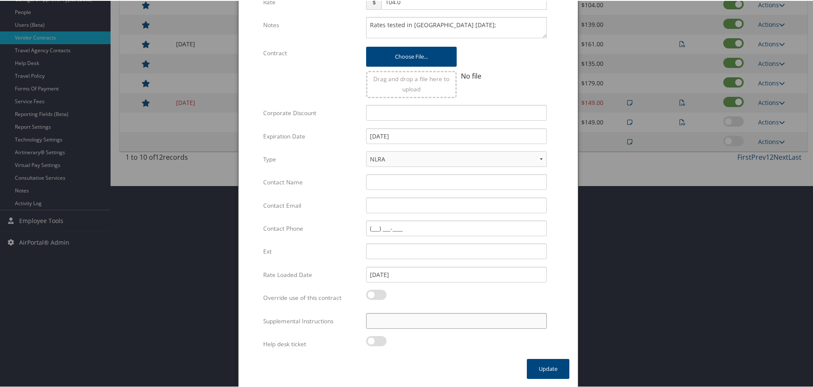
click at [406, 321] on input "Supplemental Instructions" at bounding box center [456, 320] width 181 height 16
paste input "SAB Prop ID -"
paste input "002853"
type input "SAB Prop ID - 002853"
click at [543, 363] on button "Update" at bounding box center [548, 368] width 42 height 20
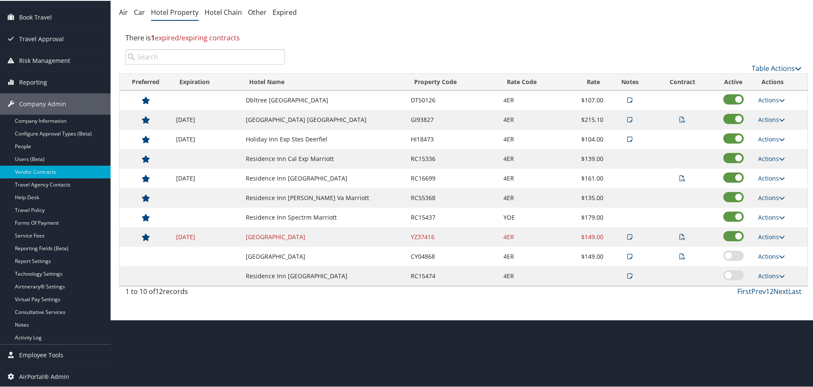
scroll to position [68, 0]
click at [769, 176] on link "Actions" at bounding box center [771, 177] width 27 height 8
click at [767, 201] on link "Edit" at bounding box center [782, 204] width 54 height 14
select select "NLRA"
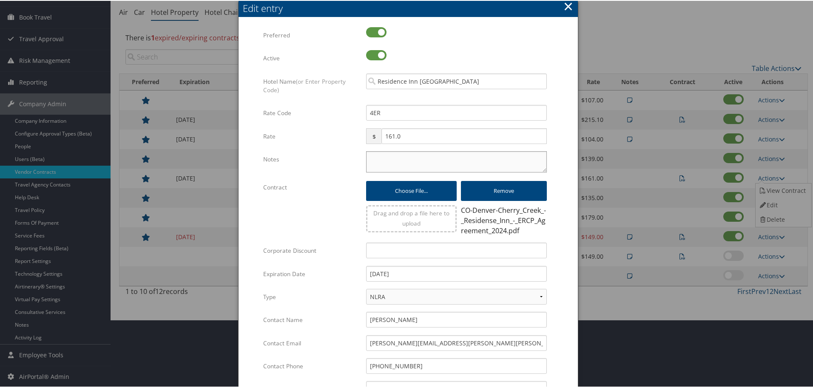
click at [470, 159] on textarea "Notes" at bounding box center [456, 160] width 181 height 21
paste textarea "002853"
type textarea "002853002853"
click at [485, 160] on textarea "Notes" at bounding box center [456, 160] width 181 height 21
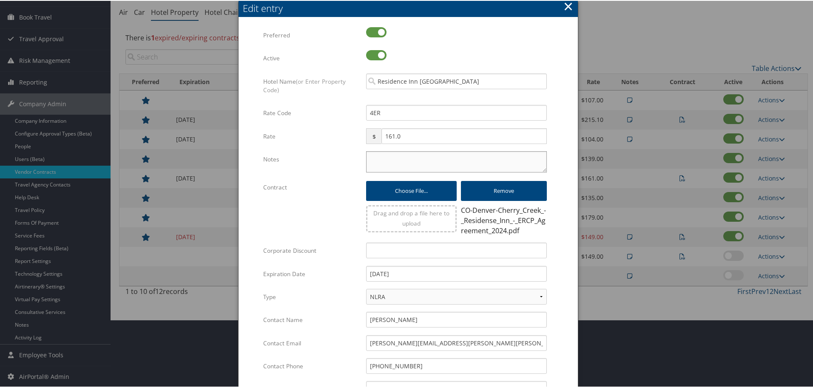
paste textarea "Rates tested in [GEOGRAPHIC_DATA] [DATE];"
type textarea "Rates tested in [GEOGRAPHIC_DATA] [DATE];"
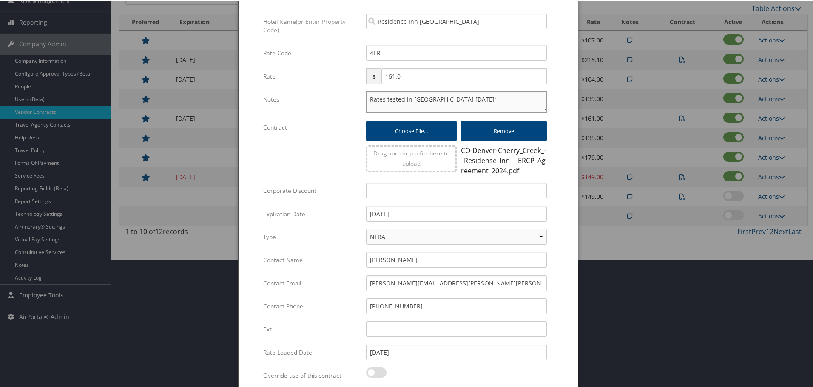
scroll to position [205, 0]
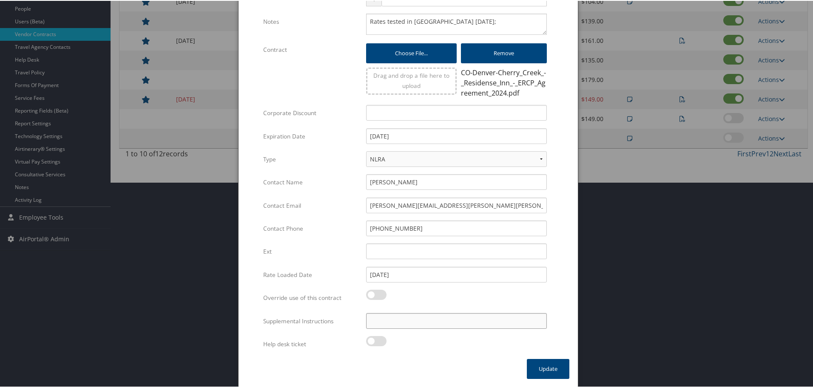
click at [422, 326] on input "Supplemental Instructions" at bounding box center [456, 320] width 181 height 16
paste input "SAB Prop ID -"
paste input "175766"
type input "SAB Prop ID - 175766"
click at [550, 363] on button "Update" at bounding box center [548, 368] width 42 height 20
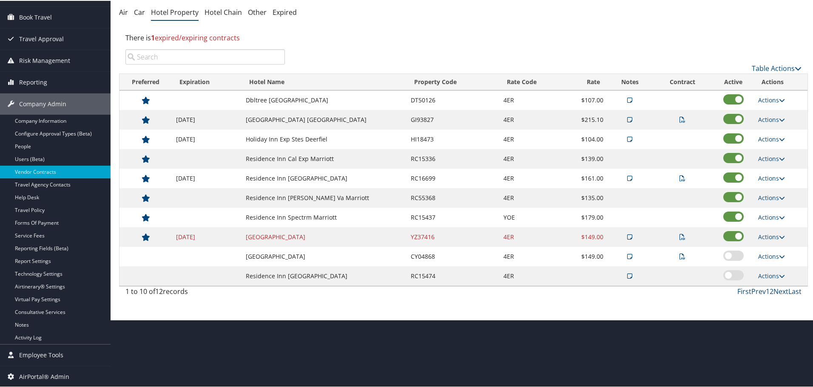
scroll to position [68, 0]
click at [763, 197] on link "Actions" at bounding box center [771, 197] width 27 height 8
click at [768, 214] on link "Edit" at bounding box center [771, 209] width 33 height 14
select select "NLRA"
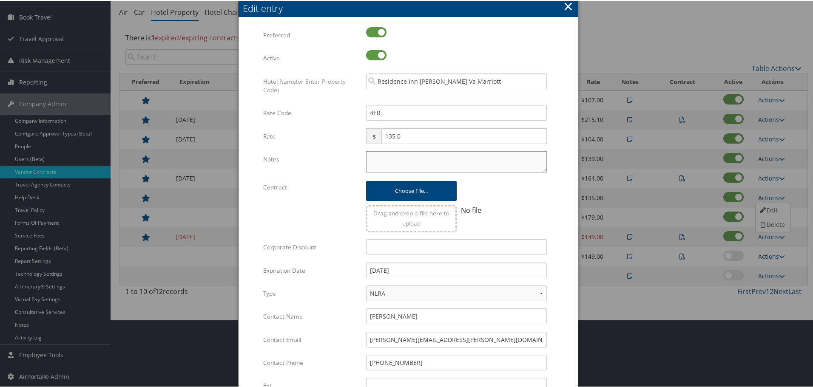
click at [439, 157] on textarea "Notes" at bounding box center [456, 160] width 181 height 21
paste textarea "Rates tested in [GEOGRAPHIC_DATA] [DATE];"
type textarea "Rates tested in [GEOGRAPHIC_DATA] [DATE];"
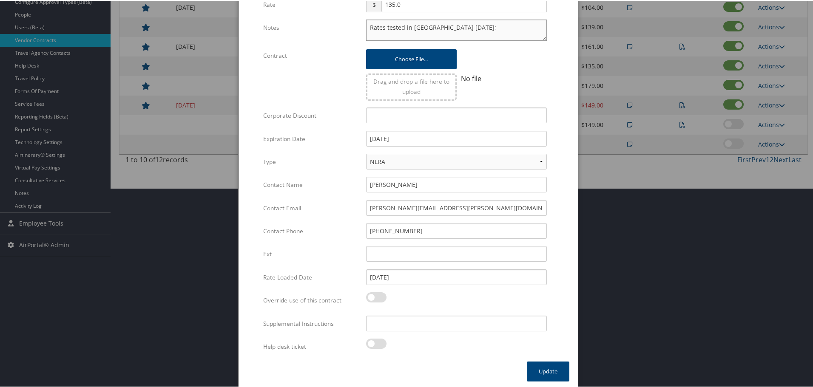
scroll to position [202, 0]
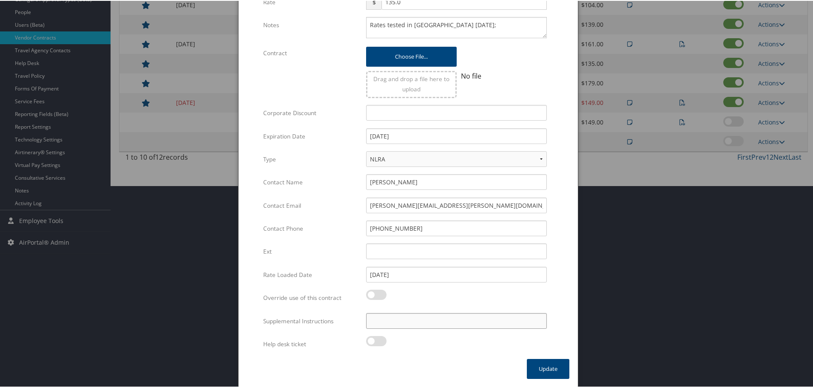
click at [440, 323] on input "Supplemental Instructions" at bounding box center [456, 320] width 181 height 16
paste input "SAB Prop ID -"
paste input "060261"
type input "SAB Prop ID - 060261"
click at [546, 365] on button "Update" at bounding box center [548, 368] width 42 height 20
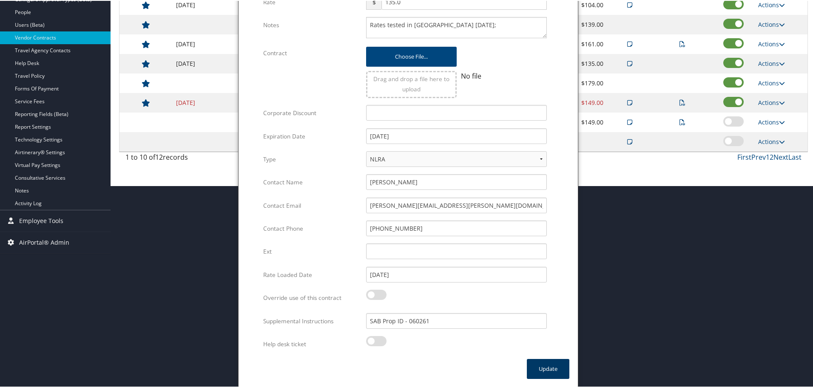
scroll to position [68, 0]
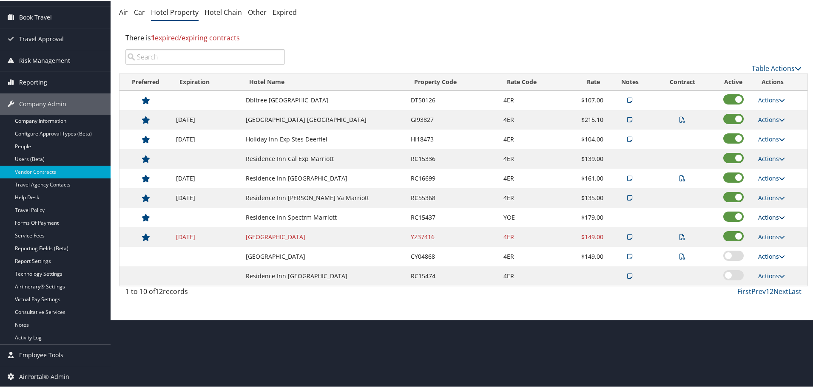
click at [776, 219] on link "Actions" at bounding box center [771, 216] width 27 height 8
click at [772, 227] on link "Edit" at bounding box center [771, 229] width 33 height 14
select select "NLRA"
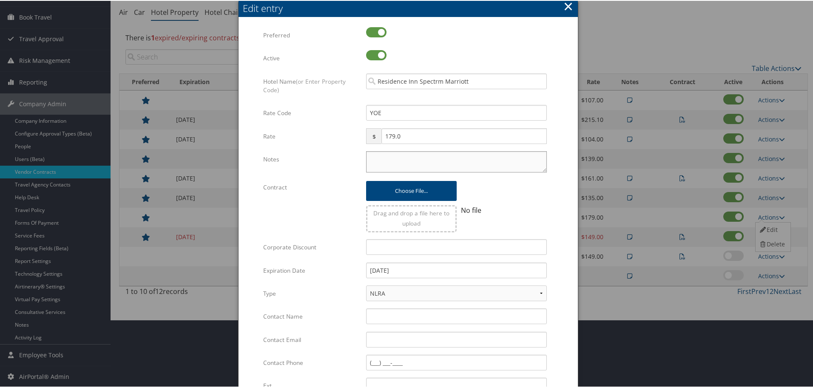
click at [447, 160] on textarea "Notes" at bounding box center [456, 160] width 181 height 21
paste textarea "Rates tested in [GEOGRAPHIC_DATA] [DATE];"
type textarea "Rates tested in [GEOGRAPHIC_DATA] [DATE];"
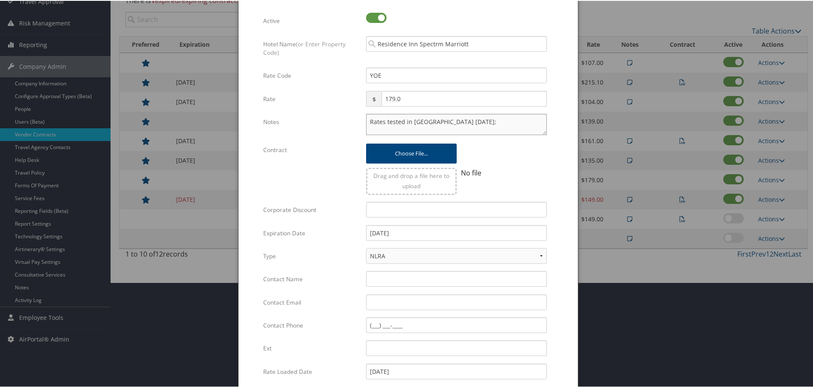
scroll to position [202, 0]
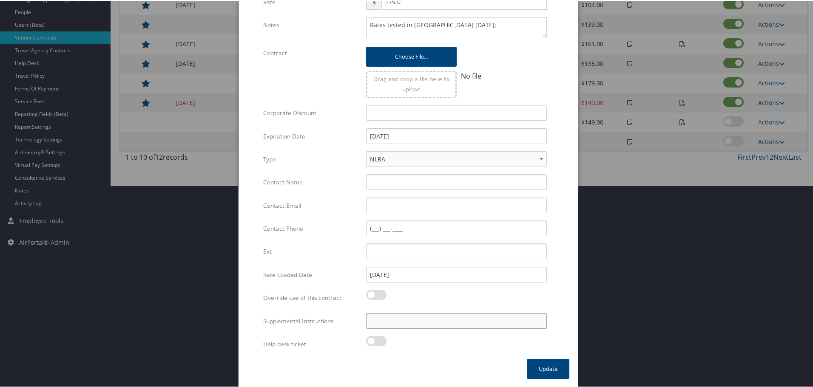
click at [427, 325] on input "Supplemental Instructions" at bounding box center [456, 320] width 181 height 16
paste input "SAB Prop ID -"
paste input "018443"
type input "SAB Prop ID - 018443"
click at [547, 369] on button "Update" at bounding box center [548, 368] width 42 height 20
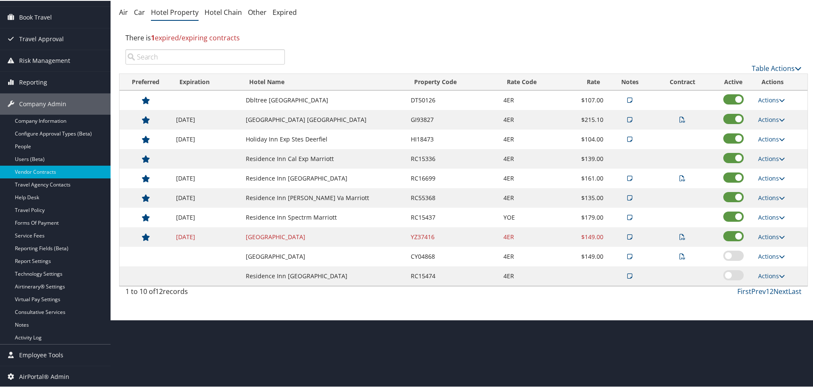
scroll to position [68, 0]
click at [779, 232] on link "Actions" at bounding box center [771, 236] width 27 height 8
click at [771, 277] on link "Edit" at bounding box center [782, 277] width 54 height 14
select select "NLRA"
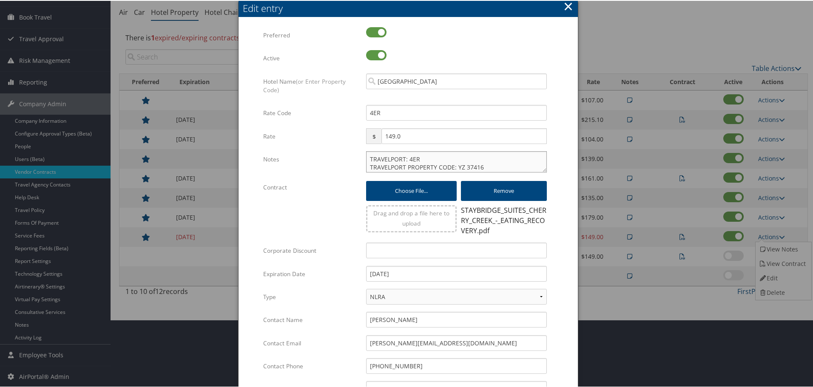
click at [366, 157] on textarea "TRAVELPORT: 4ER TRAVELPORT PROPERTY CODE: YZ 37416" at bounding box center [456, 160] width 181 height 21
paste textarea "Rates tested in [GEOGRAPHIC_DATA] [DATE];"
type textarea "Rates tested in TP+ Oct 2025; TRAVELPORT: 4ER TRAVELPORT PROPERTY CODE: YZ 37416"
click at [431, 275] on input "12/31/2024" at bounding box center [456, 273] width 181 height 16
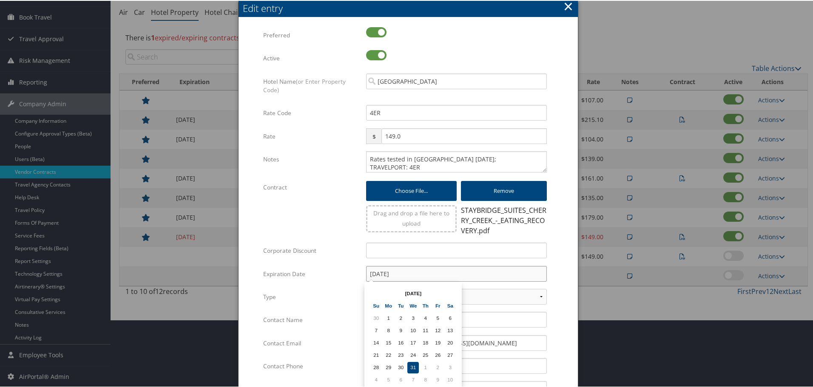
type input "[DATE]"
click at [552, 277] on form "Multiple values The selected items contain different values for this input. To …" at bounding box center [408, 261] width 322 height 470
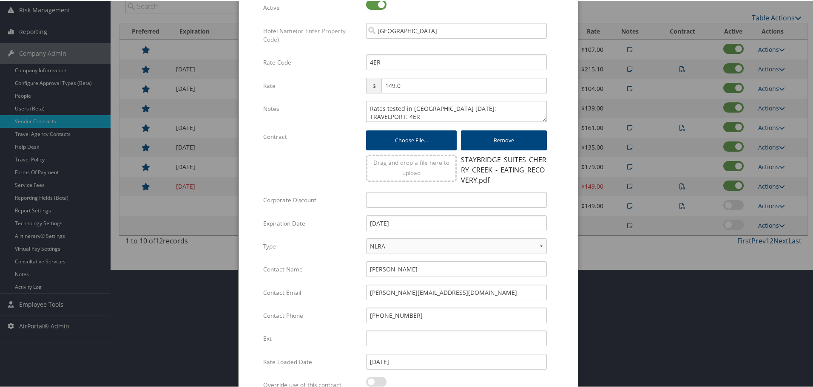
scroll to position [205, 0]
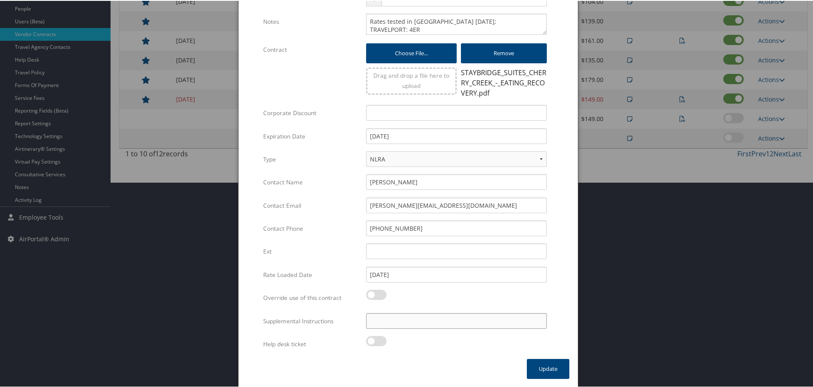
click at [424, 321] on input "Supplemental Instructions" at bounding box center [456, 320] width 181 height 16
paste input "SAB Prop ID -"
paste input "059585"
type input "SAB Prop ID - 059585"
click at [545, 371] on button "Update" at bounding box center [548, 368] width 42 height 20
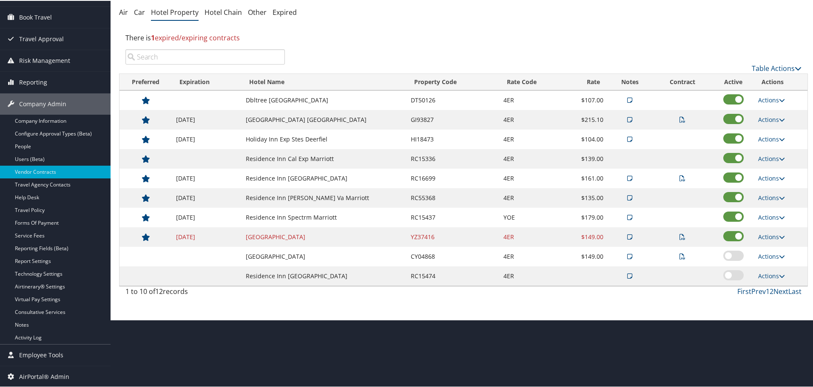
scroll to position [68, 0]
click at [776, 292] on link "Next" at bounding box center [780, 290] width 15 height 9
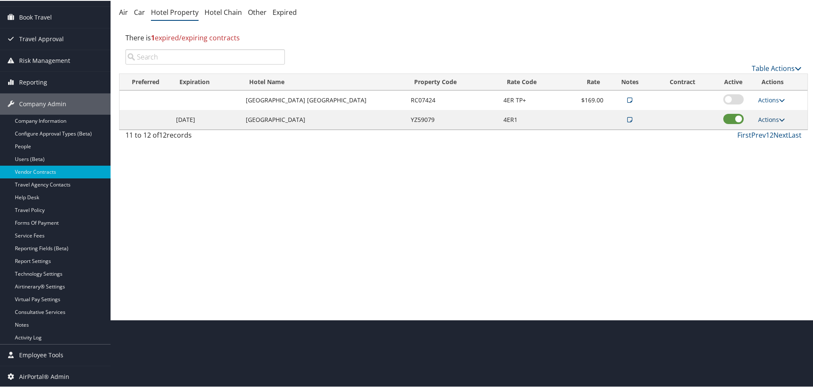
click at [766, 116] on link "Actions" at bounding box center [771, 119] width 27 height 8
click at [771, 142] on link "Edit" at bounding box center [778, 146] width 46 height 14
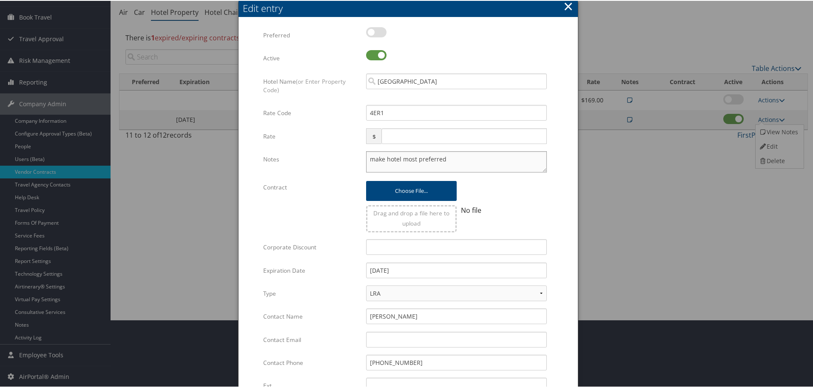
click at [367, 157] on textarea "make hotel most preferred" at bounding box center [456, 160] width 181 height 21
paste textarea "Rates tested in [GEOGRAPHIC_DATA] [DATE];"
type textarea "Rates tested in TP+ Oct 2025; make hotel most preferred"
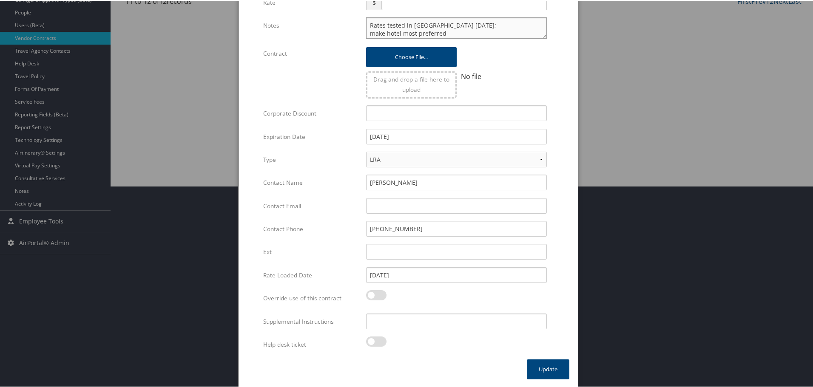
scroll to position [202, 0]
drag, startPoint x: 419, startPoint y: 330, endPoint x: 419, endPoint y: 322, distance: 8.1
click at [419, 323] on div "Multiple values The selected items contain different values for this input. To …" at bounding box center [456, 323] width 193 height 23
click at [419, 321] on input "Supplemental Instructions" at bounding box center [456, 320] width 181 height 16
paste input "SAB Prop ID -"
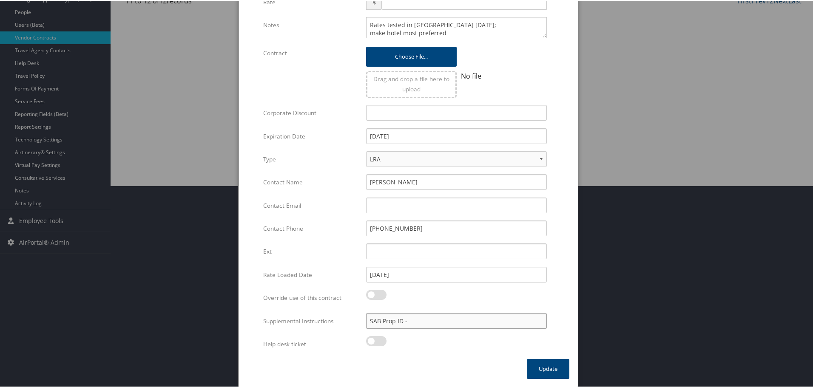
paste input "051532"
type input "SAB Prop ID - 051532"
click at [538, 365] on button "Update" at bounding box center [548, 368] width 42 height 20
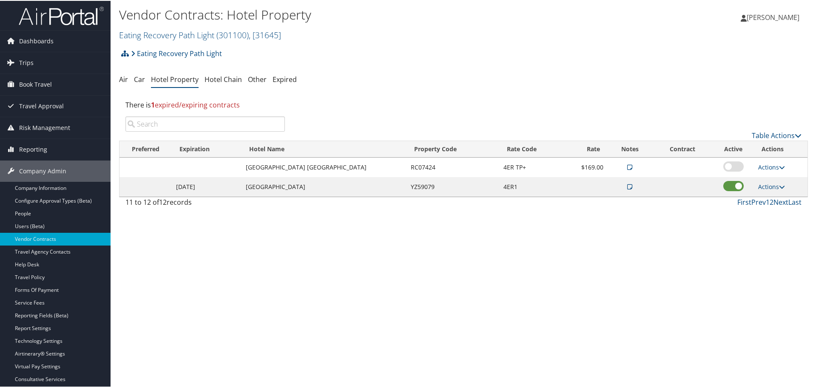
scroll to position [0, 0]
click at [187, 36] on link "Eating Recovery Path Light ( 301100 ) , [ 31645 ]" at bounding box center [200, 34] width 162 height 11
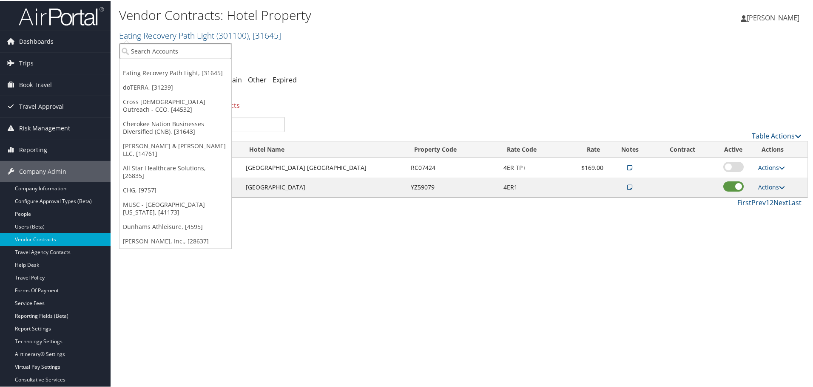
click at [191, 54] on input "search" at bounding box center [175, 50] width 112 height 16
type input "eduro h"
click at [178, 68] on div "Eduro Healthcare (301544), [39689]" at bounding box center [184, 66] width 139 height 8
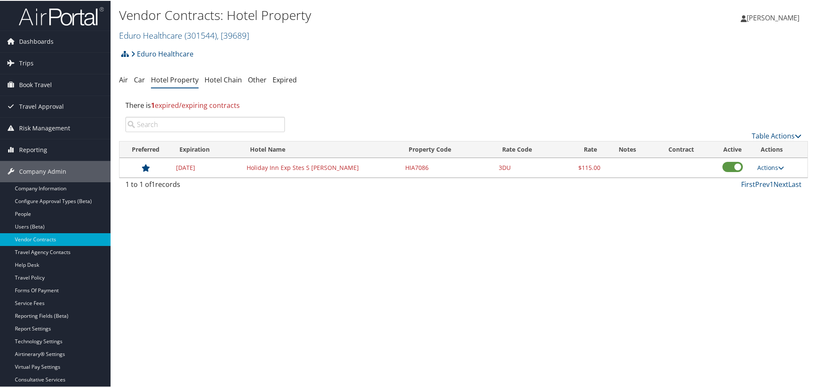
click at [598, 225] on div "Vendor Contracts: Hotel Property Eduro Healthcare ( 301544 ) , [ 39689 ] Eating…" at bounding box center [462, 193] width 705 height 387
click at [764, 164] on link "Actions" at bounding box center [770, 167] width 27 height 8
click at [773, 193] on link "Delete" at bounding box center [770, 194] width 33 height 14
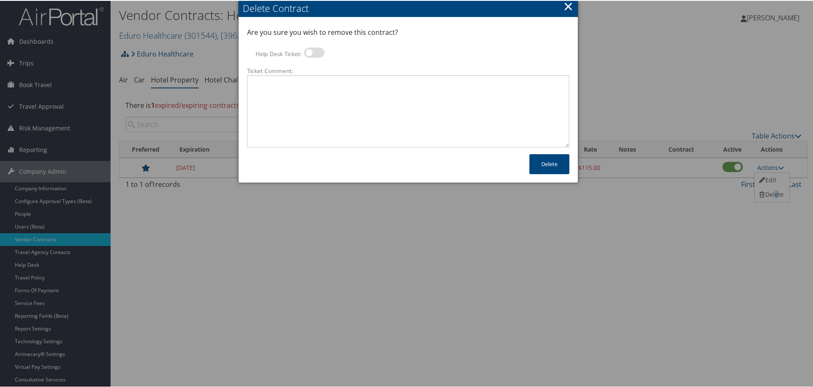
click at [313, 53] on label at bounding box center [314, 52] width 20 height 10
click at [313, 53] on input "Help Desk Ticket:" at bounding box center [311, 54] width 6 height 6
checkbox input "true"
click at [318, 83] on textarea "Ticket Comment:" at bounding box center [408, 110] width 322 height 72
paste textarea "Rates no longer active; remove from profile and preferred status."
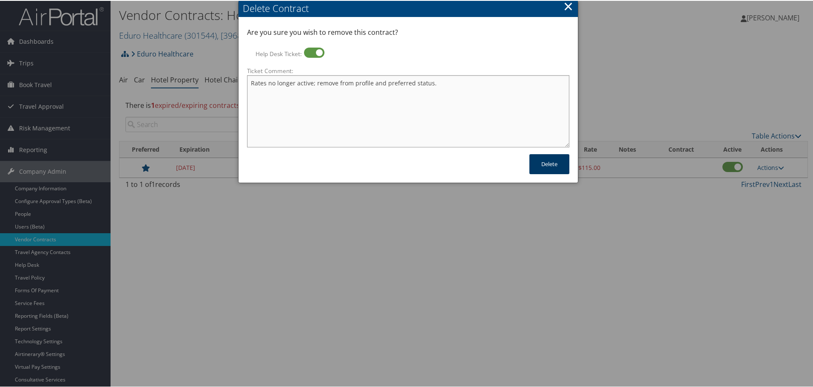
type textarea "Rates no longer active; remove from profile and preferred status."
click at [548, 167] on button "Delete" at bounding box center [549, 163] width 40 height 20
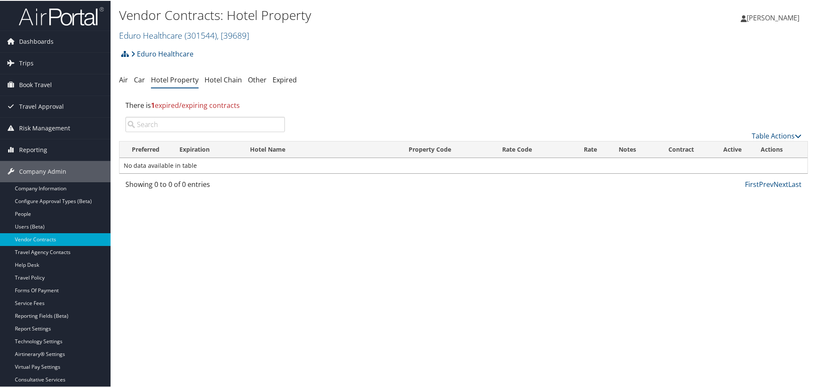
click at [154, 27] on h2 "Eduro Healthcare ( 301544 ) , [ 39689 ]" at bounding box center [348, 34] width 459 height 14
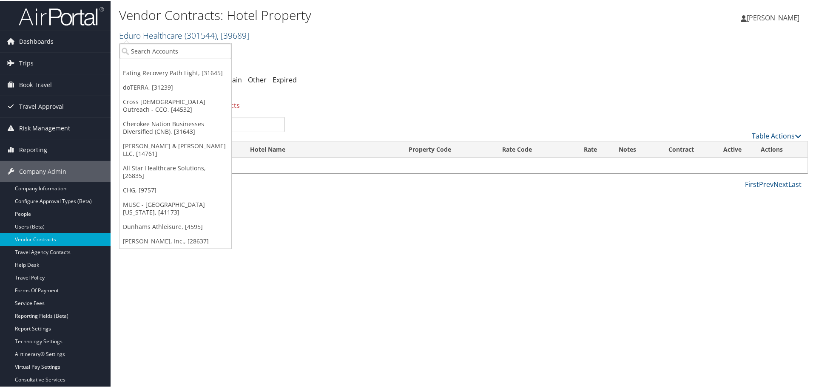
click at [154, 36] on link "Eduro Healthcare ( 301544 ) , [ 39689 ]" at bounding box center [184, 34] width 130 height 11
click at [157, 47] on input "search" at bounding box center [175, 50] width 112 height 16
type input "eisenh"
click at [156, 65] on div "[GEOGRAPHIC_DATA] (EMC) (301136), [32729]" at bounding box center [212, 66] width 194 height 8
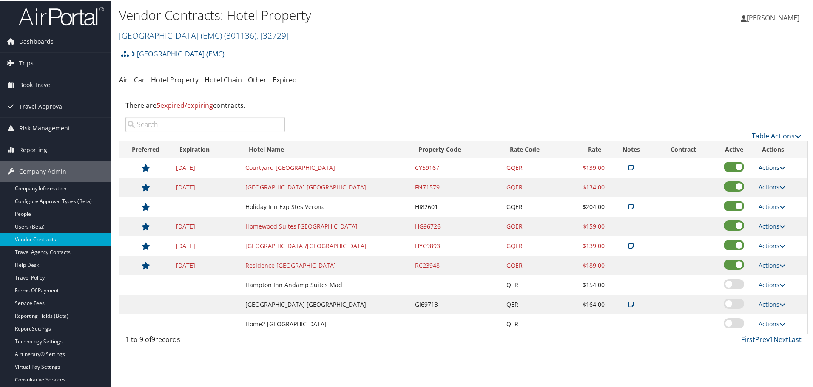
click at [769, 165] on link "Actions" at bounding box center [771, 167] width 27 height 8
click at [779, 193] on link "Edit" at bounding box center [779, 194] width 46 height 14
select select "NLRA"
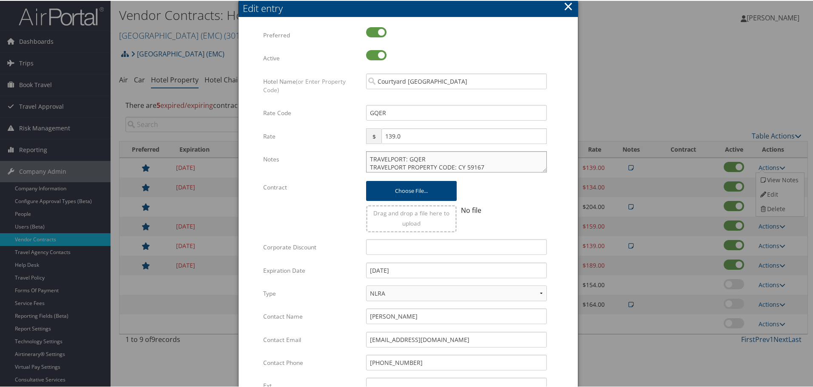
click at [366, 157] on textarea "TRAVELPORT: GQER TRAVELPORT PROPERTY CODE: CY 59167" at bounding box center [456, 160] width 181 height 21
paste textarea "Rates tested in [GEOGRAPHIC_DATA] [DATE];"
type textarea "Rates tested in [GEOGRAPHIC_DATA] [DATE]; TRAVELPORT: GQER TRAVELPORT PROPERTY …"
click at [445, 273] on input "[DATE]" at bounding box center [456, 270] width 181 height 16
type input "[DATE]"
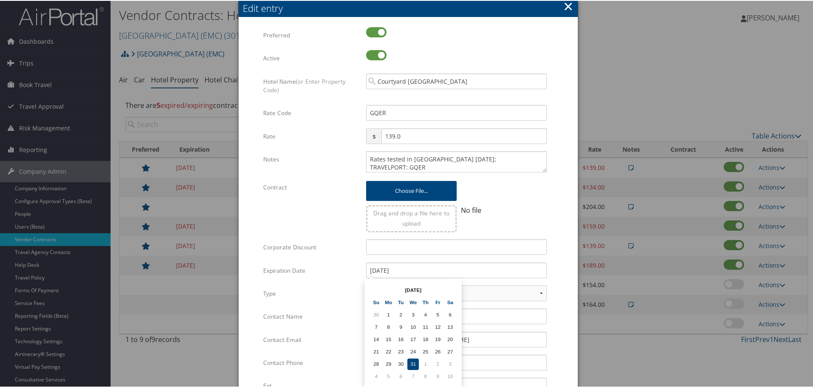
click at [557, 263] on form "Multiple values The selected items contain different values for this input. To …" at bounding box center [408, 259] width 322 height 467
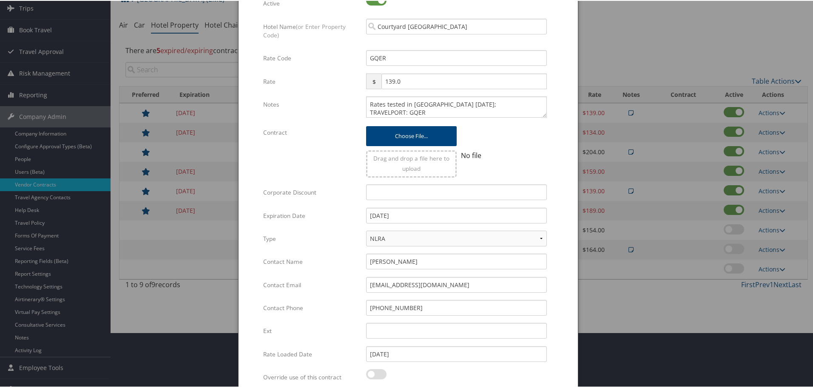
scroll to position [134, 0]
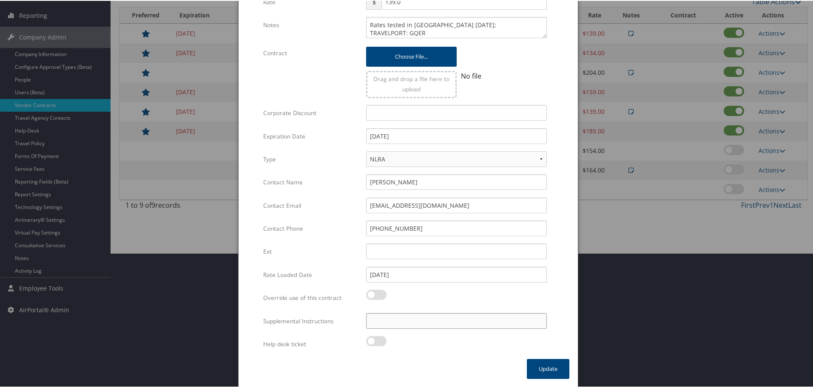
click at [408, 318] on input "Supplemental Instructions" at bounding box center [456, 320] width 181 height 16
paste input "SAB Prop ID -"
paste input "041866"
type input "SAB Prop ID - 041866"
click at [558, 368] on button "Update" at bounding box center [548, 368] width 42 height 20
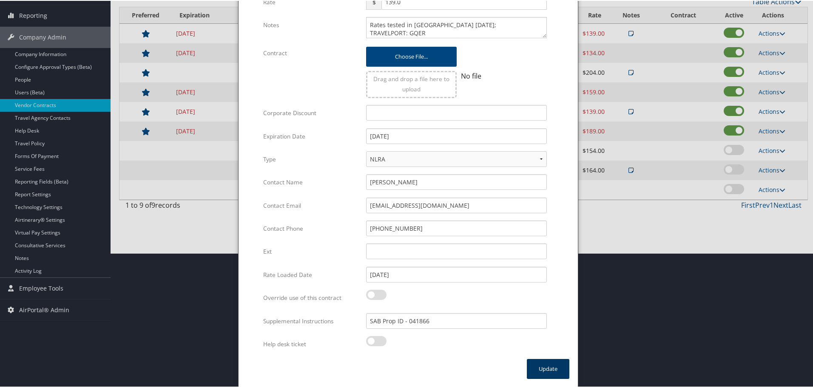
scroll to position [68, 0]
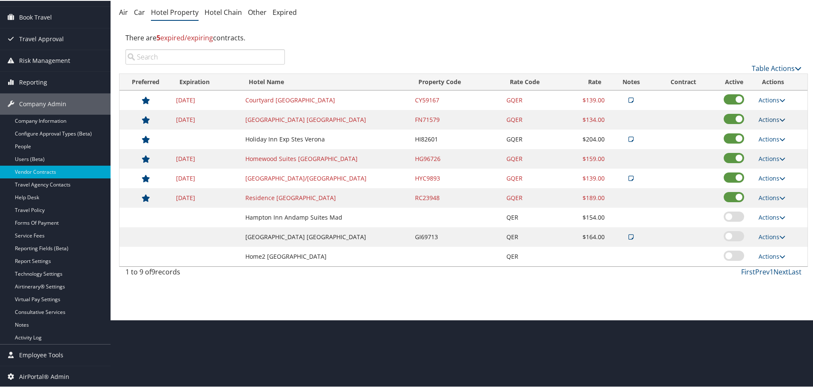
click at [770, 117] on link "Actions" at bounding box center [771, 119] width 27 height 8
click at [772, 133] on link "Edit" at bounding box center [772, 131] width 33 height 14
select select "NLRA"
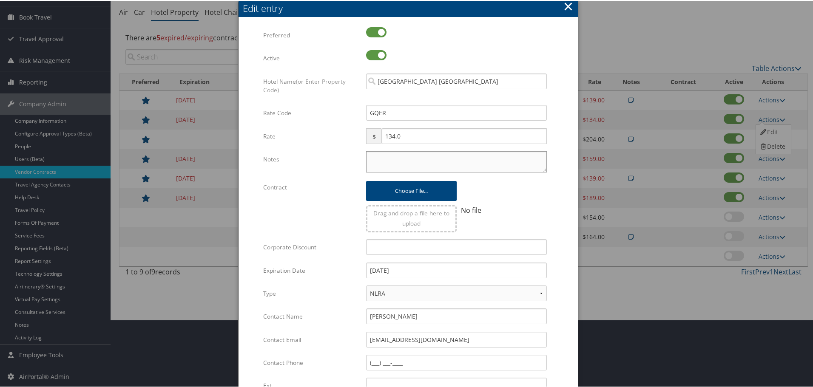
click at [392, 161] on textarea "Notes" at bounding box center [456, 160] width 181 height 21
paste textarea "Rates tested in [GEOGRAPHIC_DATA] [DATE];"
type textarea "Rates tested in [GEOGRAPHIC_DATA] [DATE];"
click at [435, 275] on input "12/31/2024" at bounding box center [456, 270] width 181 height 16
type input "[DATE]"
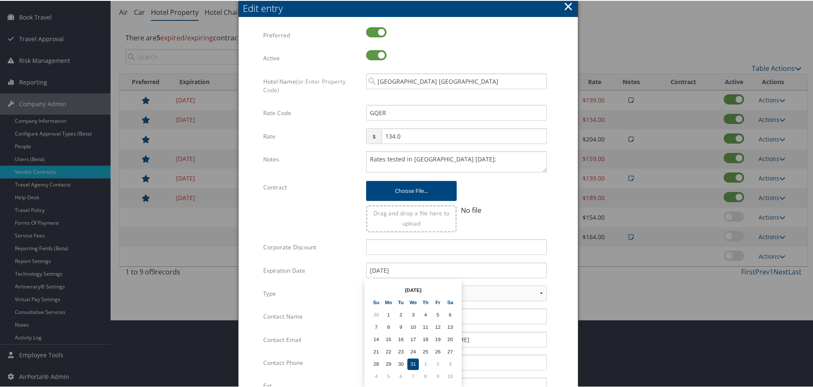
click at [558, 253] on form "Multiple values The selected items contain different values for this input. To …" at bounding box center [408, 259] width 322 height 467
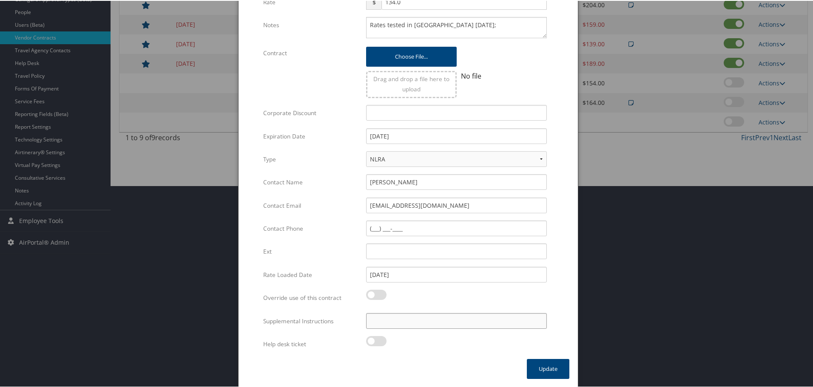
click at [433, 319] on input "Supplemental Instructions" at bounding box center [456, 320] width 181 height 16
paste input "SAB Prop ID -"
paste input "29590"
type input "SAB Prop ID - 29590"
click at [549, 362] on button "Update" at bounding box center [548, 368] width 42 height 20
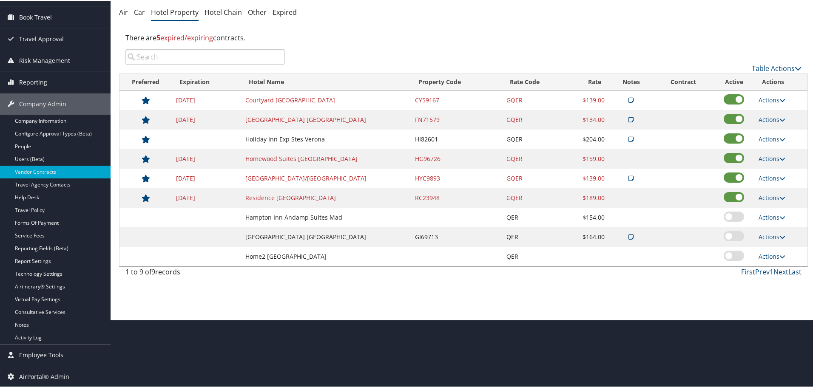
scroll to position [68, 0]
click at [762, 137] on link "Actions" at bounding box center [771, 138] width 27 height 8
click at [769, 162] on link "Edit" at bounding box center [779, 165] width 46 height 14
select select "NLRA"
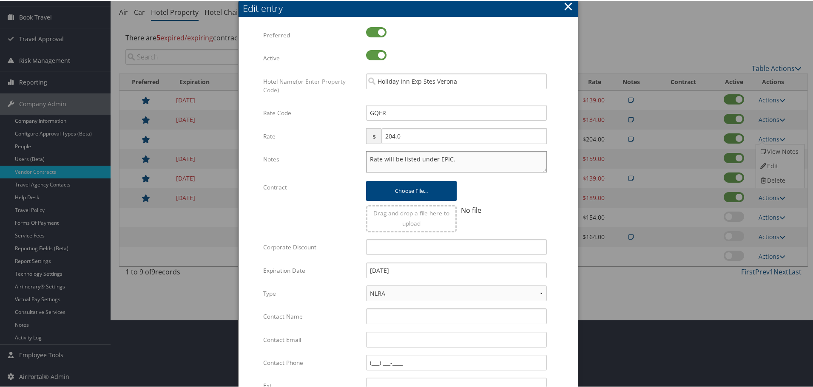
click at [366, 159] on textarea "Rate will be listed under EPIC." at bounding box center [456, 160] width 181 height 21
paste textarea "Rates tested in [GEOGRAPHIC_DATA] [DATE];"
type textarea "Rates tested in TP+ Oct 2025; Rate will be listed under EPIC."
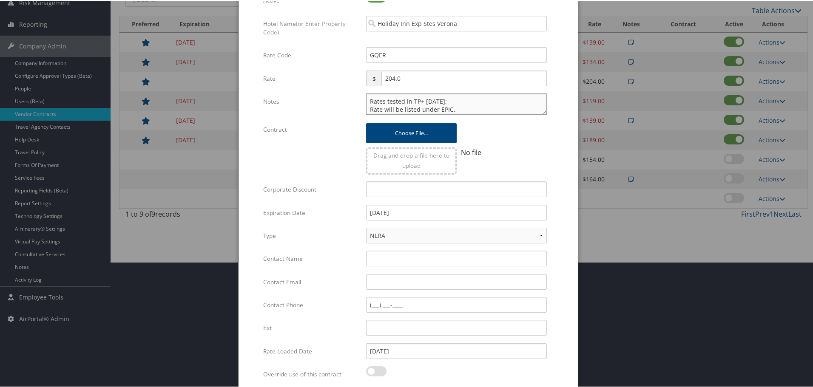
scroll to position [202, 0]
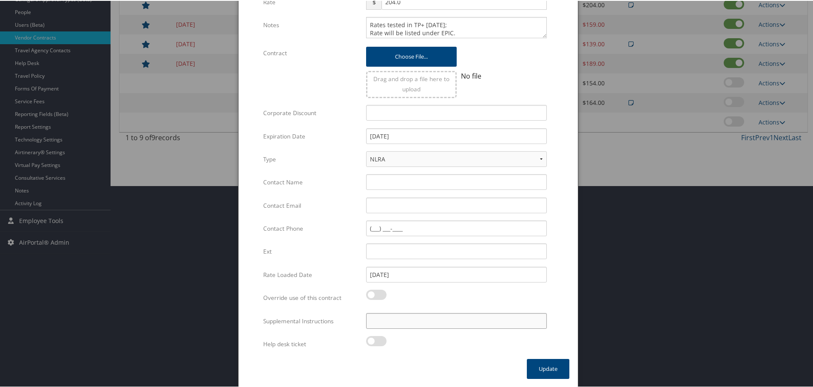
click at [427, 321] on input "Supplemental Instructions" at bounding box center [456, 320] width 181 height 16
paste input "SAB Prop ID -"
paste input "085917"
type input "SAB Prop ID - 085917"
click at [539, 365] on button "Update" at bounding box center [548, 368] width 42 height 20
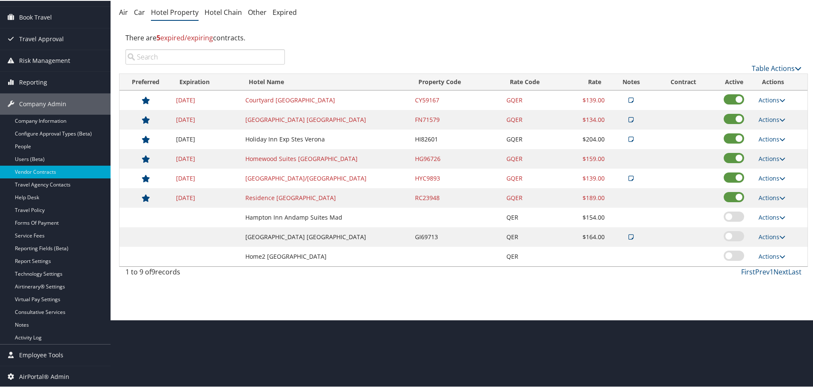
scroll to position [68, 0]
click at [771, 158] on link "Actions" at bounding box center [771, 158] width 27 height 8
click at [772, 172] on link "Edit" at bounding box center [772, 170] width 33 height 14
select select "NLRA"
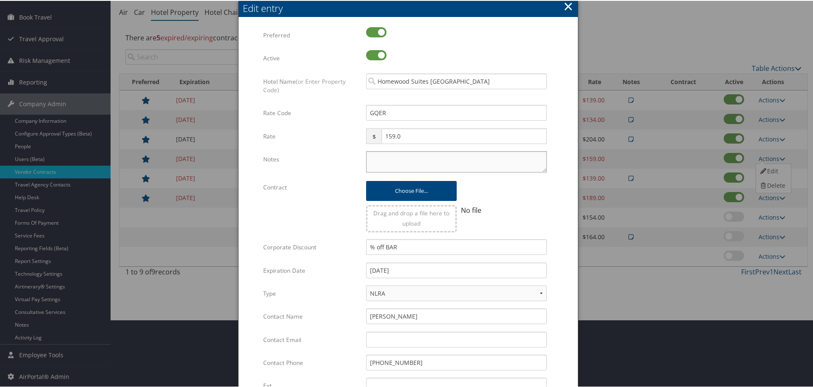
click at [381, 161] on textarea "Notes" at bounding box center [456, 160] width 181 height 21
paste textarea "Rates tested in [GEOGRAPHIC_DATA] [DATE];"
type textarea "Rates tested in [GEOGRAPHIC_DATA] [DATE];"
click at [422, 267] on input "12/31/2024" at bounding box center [456, 270] width 181 height 16
type input "[DATE]"
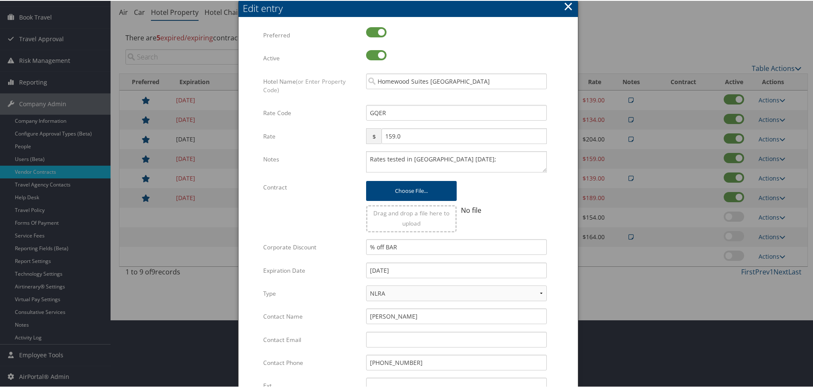
click at [561, 269] on form "Multiple values The selected items contain different values for this input. To …" at bounding box center [408, 259] width 322 height 467
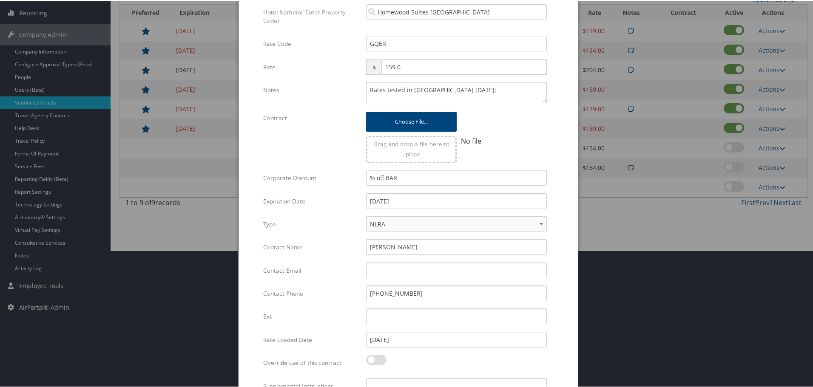
scroll to position [202, 0]
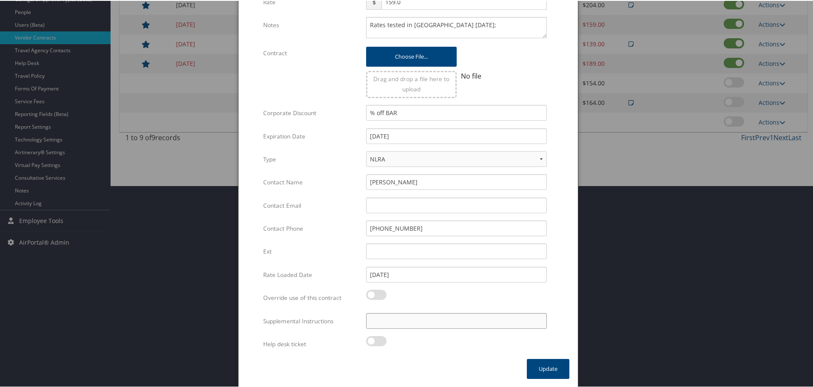
click at [447, 319] on input "Supplemental Instructions" at bounding box center [456, 320] width 181 height 16
paste input "SAB Prop ID -"
paste input "103447"
type input "SAB Prop ID - 103447"
click at [536, 369] on button "Update" at bounding box center [548, 368] width 42 height 20
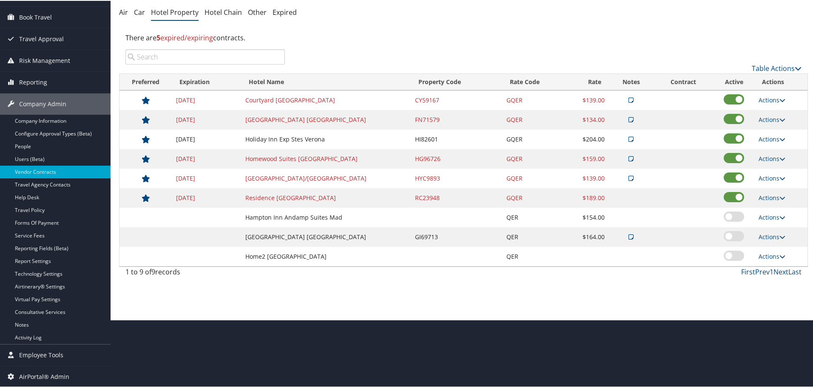
scroll to position [68, 0]
click at [776, 269] on link "Next" at bounding box center [780, 270] width 15 height 9
click at [772, 174] on link "Actions" at bounding box center [771, 177] width 27 height 8
click at [773, 200] on link "Edit" at bounding box center [779, 204] width 46 height 14
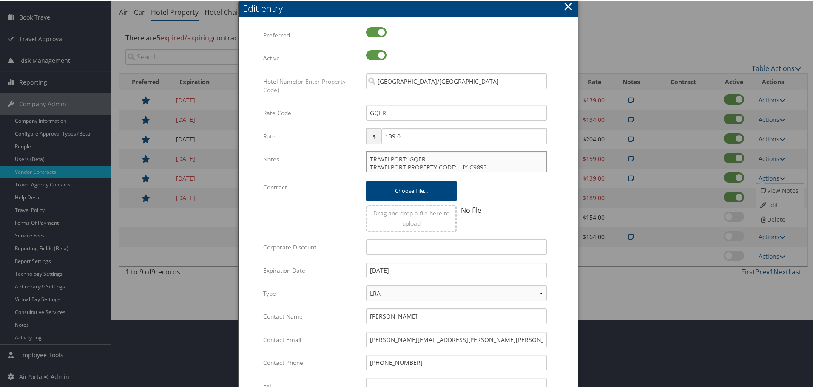
click at [369, 156] on textarea "TRAVELPORT: GQER TRAVELPORT PROPERTY CODE: HY C9893 RATE CODE IS EHMC" at bounding box center [456, 160] width 181 height 21
paste textarea "Rates tested in [GEOGRAPHIC_DATA] [DATE];"
type textarea "Rates tested in TP+ Oct 2025; TRAVELPORT: GQER TRAVELPORT PROPERTY CODE: HY C98…"
click at [479, 266] on input "12/31/2024" at bounding box center [456, 270] width 181 height 16
type input "[DATE]"
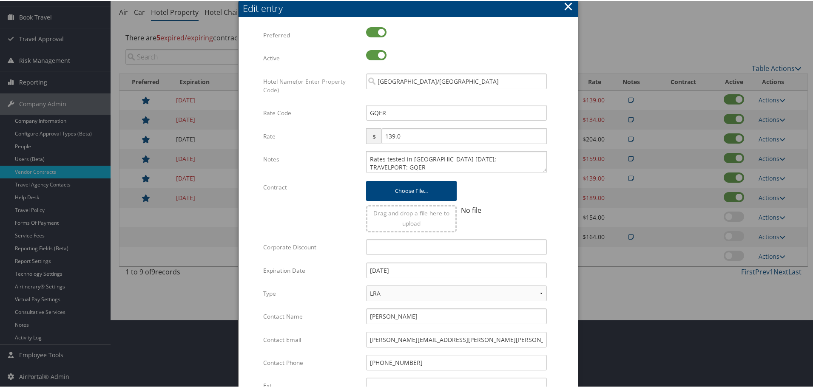
click at [562, 263] on form "Multiple values The selected items contain different values for this input. To …" at bounding box center [408, 259] width 322 height 467
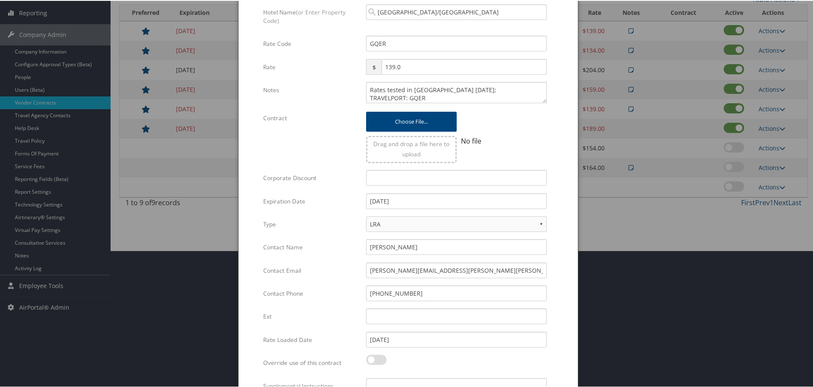
scroll to position [202, 0]
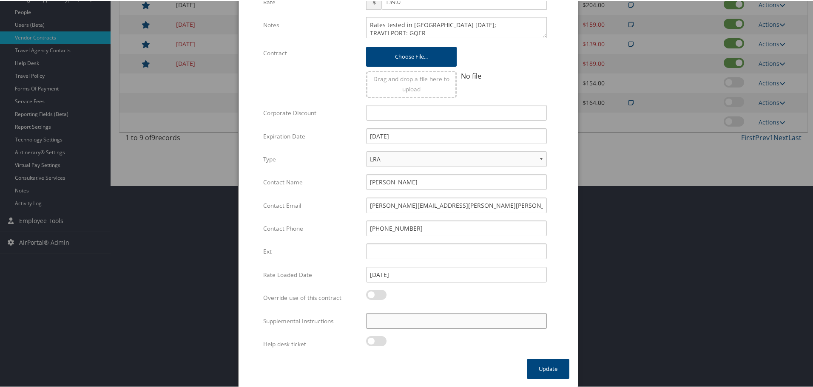
click at [444, 319] on input "Supplemental Instructions" at bounding box center [456, 320] width 181 height 16
paste input "SAB Prop ID -"
paste input "312224"
type input "SAB Prop ID - 312224"
click at [552, 364] on button "Update" at bounding box center [548, 368] width 42 height 20
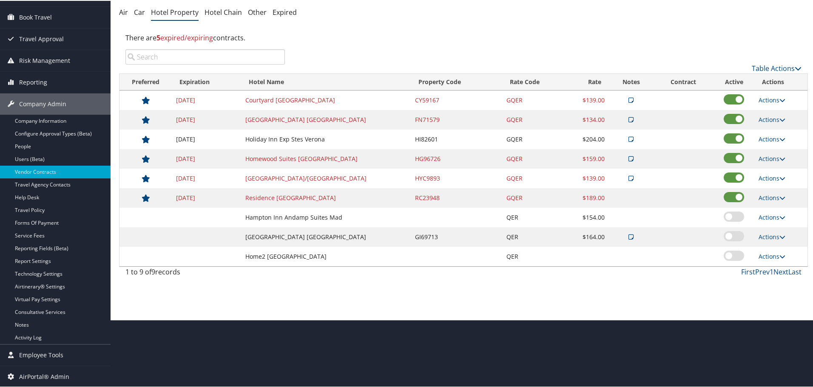
scroll to position [68, 0]
click at [768, 198] on link "Actions" at bounding box center [771, 197] width 27 height 8
click at [773, 214] on link "Edit" at bounding box center [772, 209] width 33 height 14
select select "NLRA"
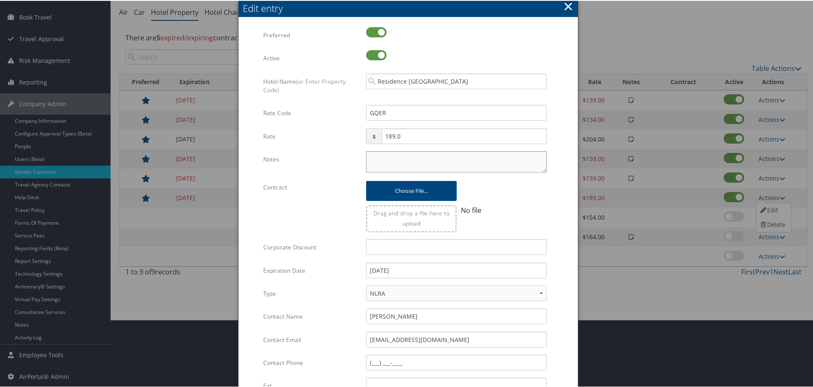
click at [443, 166] on textarea "Notes" at bounding box center [456, 160] width 181 height 21
paste textarea "Rates tested in [GEOGRAPHIC_DATA] [DATE];"
type textarea "Rates tested in [GEOGRAPHIC_DATA] [DATE];"
click at [418, 269] on input "12/31/2024" at bounding box center [456, 270] width 181 height 16
type input "[DATE]"
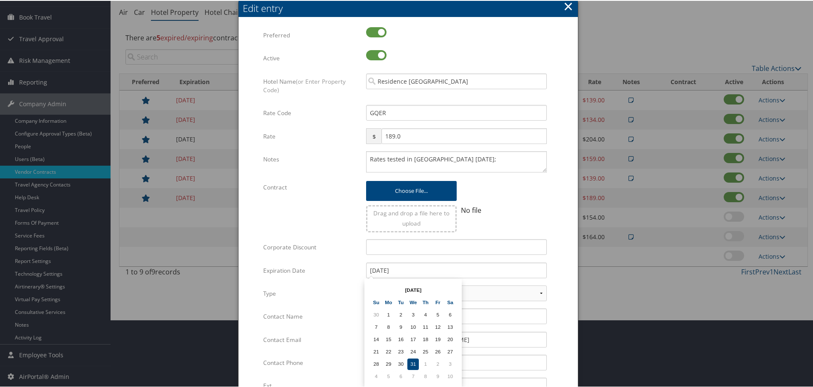
drag, startPoint x: 555, startPoint y: 266, endPoint x: 548, endPoint y: 268, distance: 7.1
click at [554, 266] on form "Multiple values The selected items contain different values for this input. To …" at bounding box center [408, 259] width 322 height 467
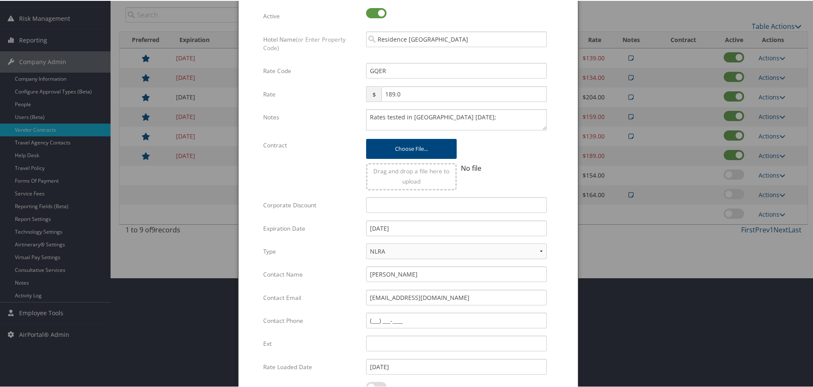
scroll to position [202, 0]
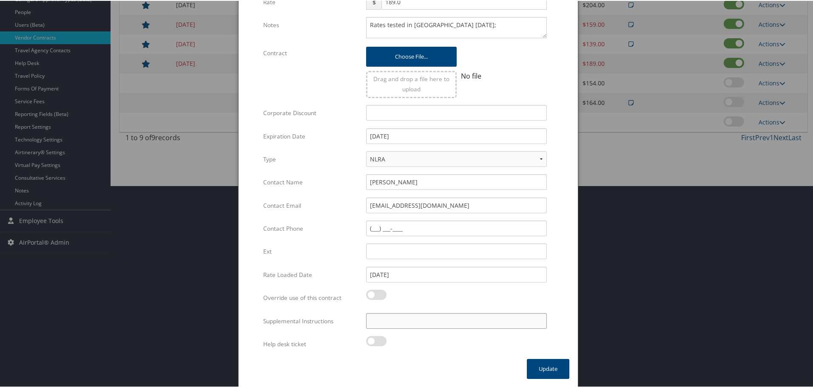
click at [456, 322] on input "Supplemental Instructions" at bounding box center [456, 320] width 181 height 16
paste input "SAB Prop ID -"
paste input "035598"
type input "SAB Prop ID - 035598"
click at [543, 362] on button "Update" at bounding box center [548, 368] width 42 height 20
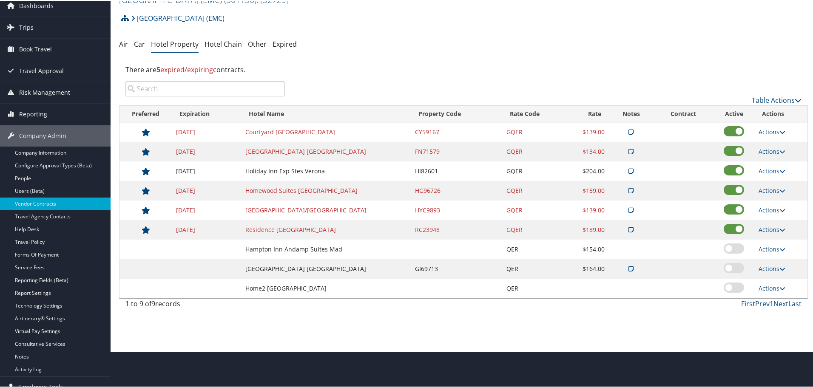
scroll to position [0, 0]
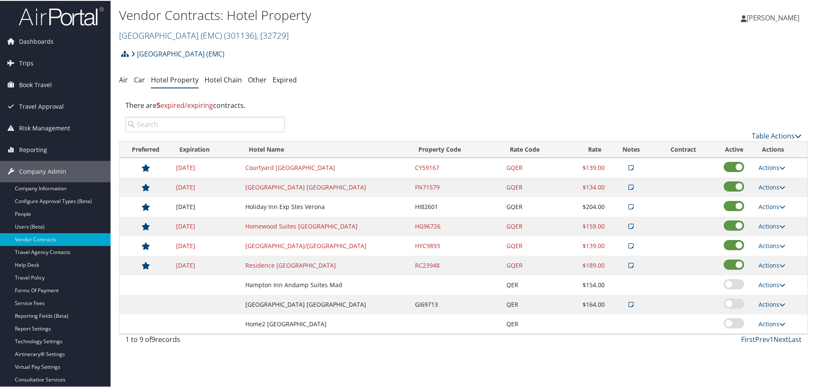
click at [173, 36] on link "Eisenhower Medical Center (EMC) ( 301136 ) , [ 32729 ]" at bounding box center [204, 34] width 170 height 11
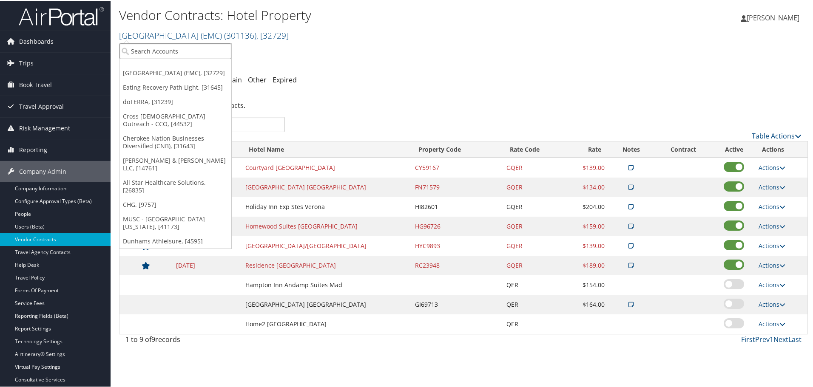
click at [166, 48] on input "search" at bounding box center [175, 50] width 112 height 16
type input "elior no"
click at [173, 69] on div "Elior North America (301232), [34461]" at bounding box center [188, 66] width 147 height 8
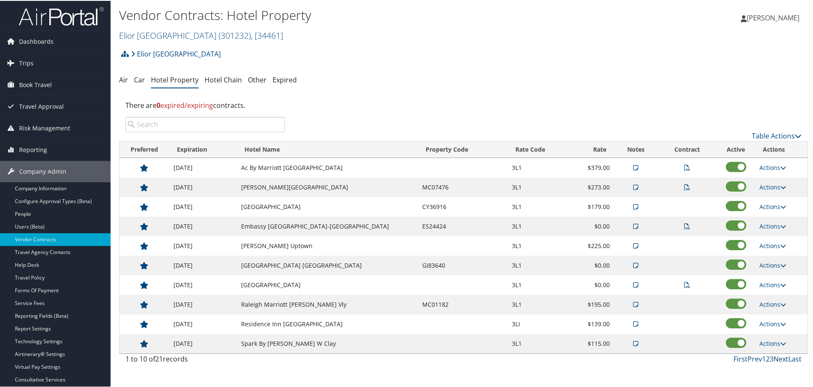
click at [781, 357] on link "Next" at bounding box center [780, 358] width 15 height 9
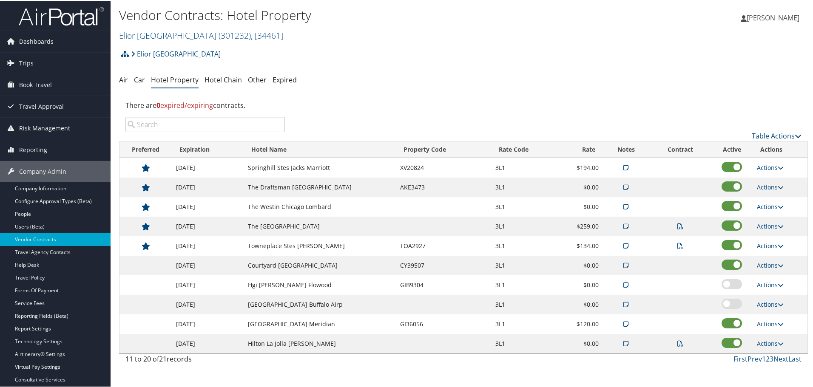
click at [768, 247] on link "Actions" at bounding box center [769, 245] width 27 height 8
click at [776, 283] on link "Edit" at bounding box center [781, 286] width 54 height 14
select select "NLRA"
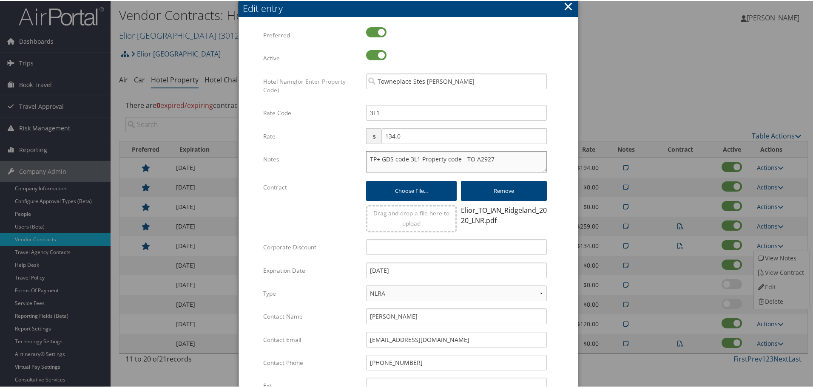
click at [366, 155] on textarea "TP+ GDS code 3L1 Property code - TO A2927" at bounding box center [456, 160] width 181 height 21
paste textarea "Rates tested in [GEOGRAPHIC_DATA] [DATE];"
type textarea "Rates tested in TP+ Oct 2025; TP+ GDS code 3L1 Property code - TO A2927"
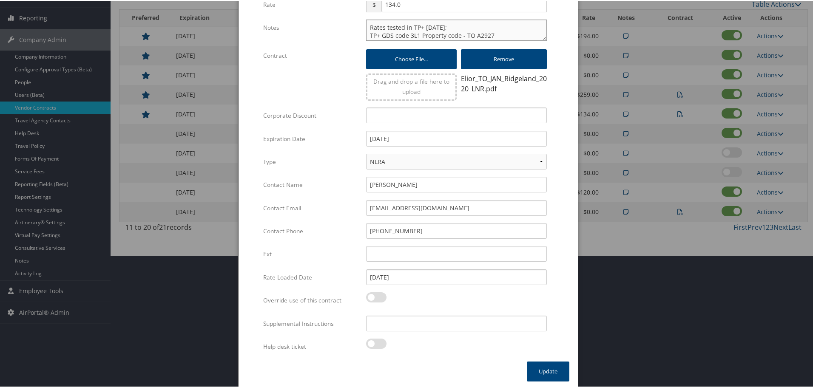
scroll to position [134, 0]
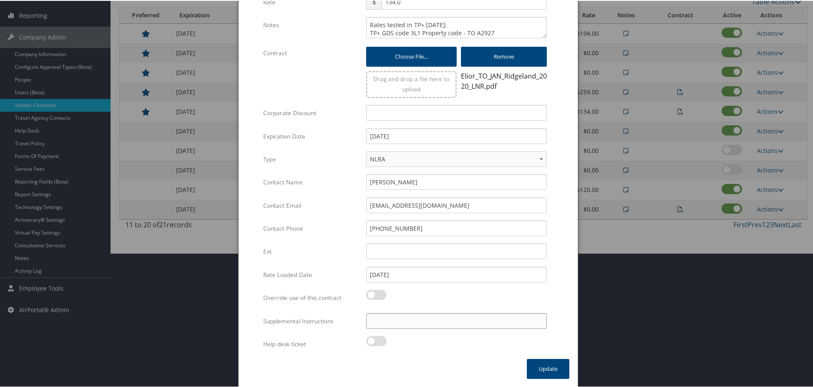
click at [427, 317] on input "Supplemental Instructions" at bounding box center [456, 320] width 181 height 16
paste input "SAB Prop ID -"
paste input "218194"
type input "SAB Prop ID - 218194"
click at [546, 367] on button "Update" at bounding box center [548, 368] width 42 height 20
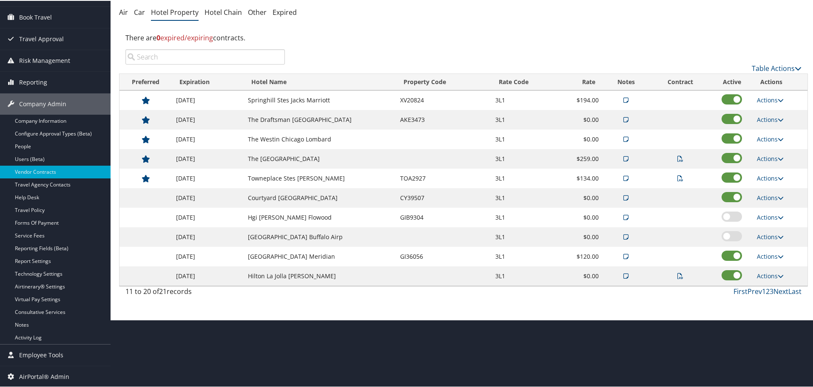
scroll to position [0, 0]
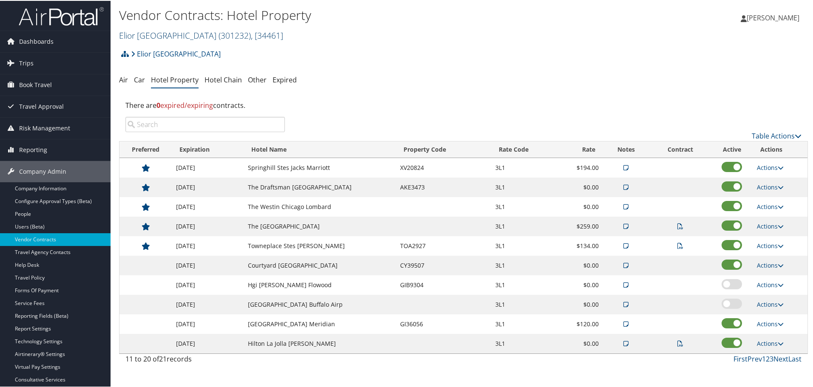
click at [152, 32] on link "Elior North America ( 301232 ) , [ 34461 ]" at bounding box center [201, 34] width 164 height 11
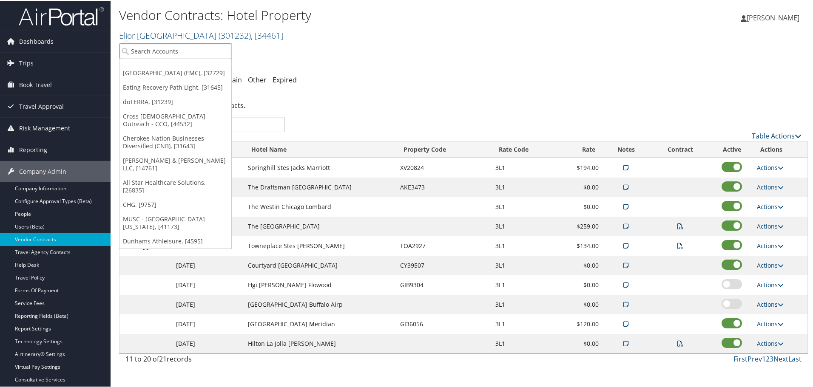
click at [154, 50] on input "search" at bounding box center [175, 50] width 112 height 16
type input "ewt"
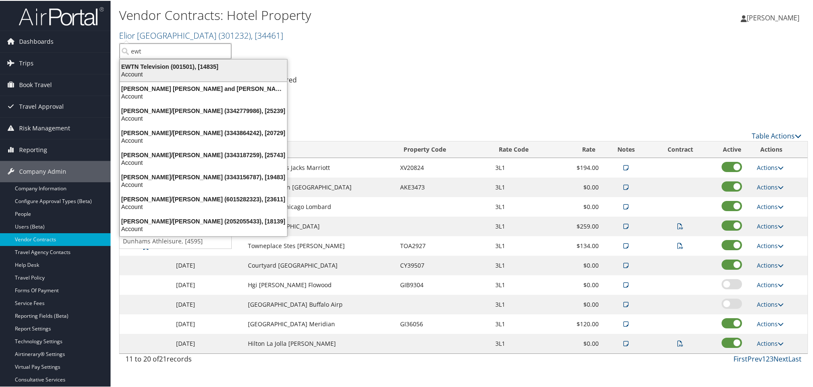
click at [159, 69] on div "EWTN Television (001501), [14835]" at bounding box center [203, 66] width 177 height 8
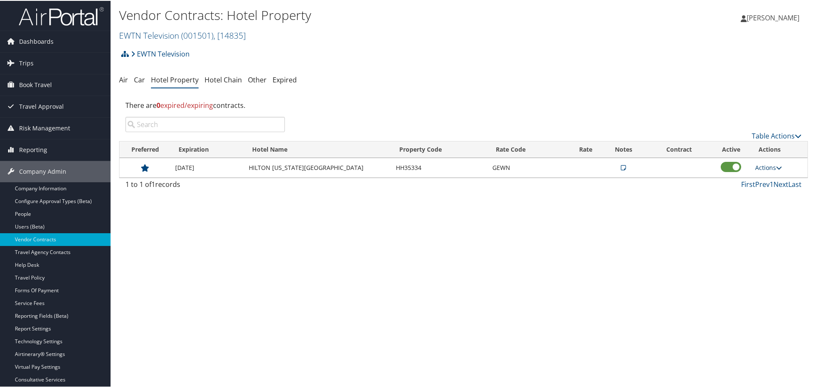
click at [767, 164] on link "Actions" at bounding box center [768, 167] width 27 height 8
click at [771, 189] on link "Edit" at bounding box center [774, 194] width 46 height 14
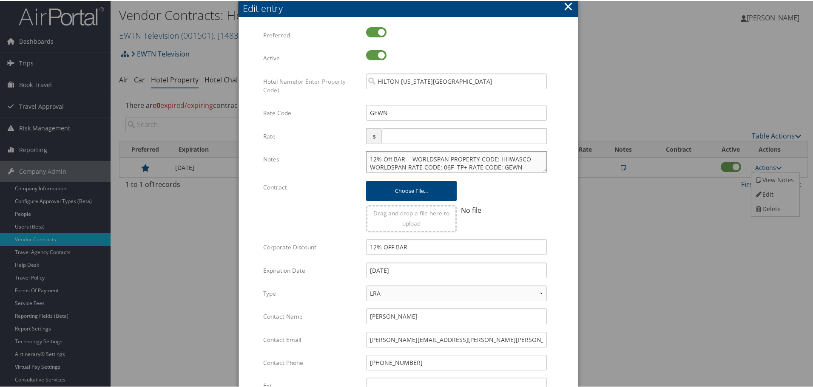
click at [368, 159] on textarea "12% Off BAR - WORLDSPAN PROPERTY CODE: HHWASCO WORLDSPAN RATE CODE: 06F TP+ RAT…" at bounding box center [456, 160] width 181 height 21
paste textarea "Rates tested in [GEOGRAPHIC_DATA] [DATE];"
type textarea "Rates tested in TP+ [DATE]; 12% Off BAR - WORLDSPAN PROPERTY CODE: HHWASCO WORL…"
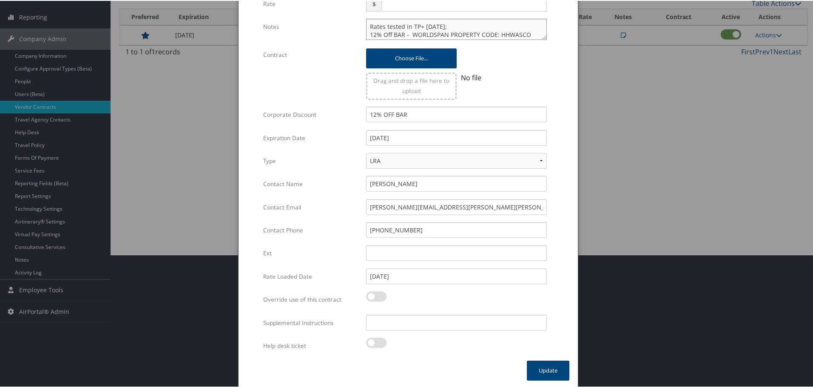
scroll to position [134, 0]
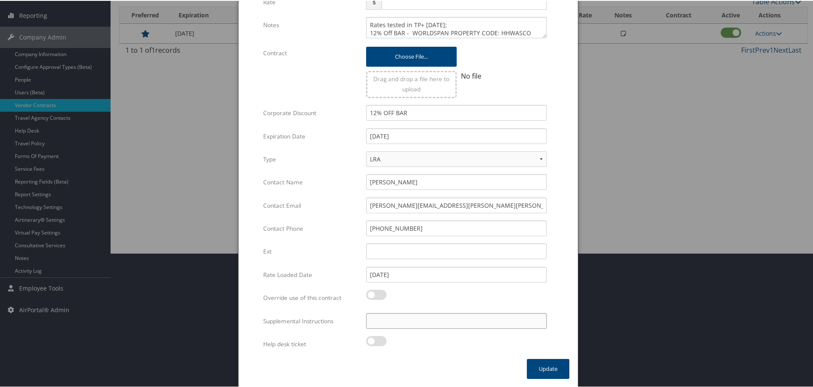
click at [454, 319] on input "Supplemental Instructions" at bounding box center [456, 320] width 181 height 16
paste input "SAB Prop ID -"
paste input "21762"
type input "SAB Prop ID - 21762"
click at [546, 371] on button "Update" at bounding box center [548, 368] width 42 height 20
